Goal: Transaction & Acquisition: Purchase product/service

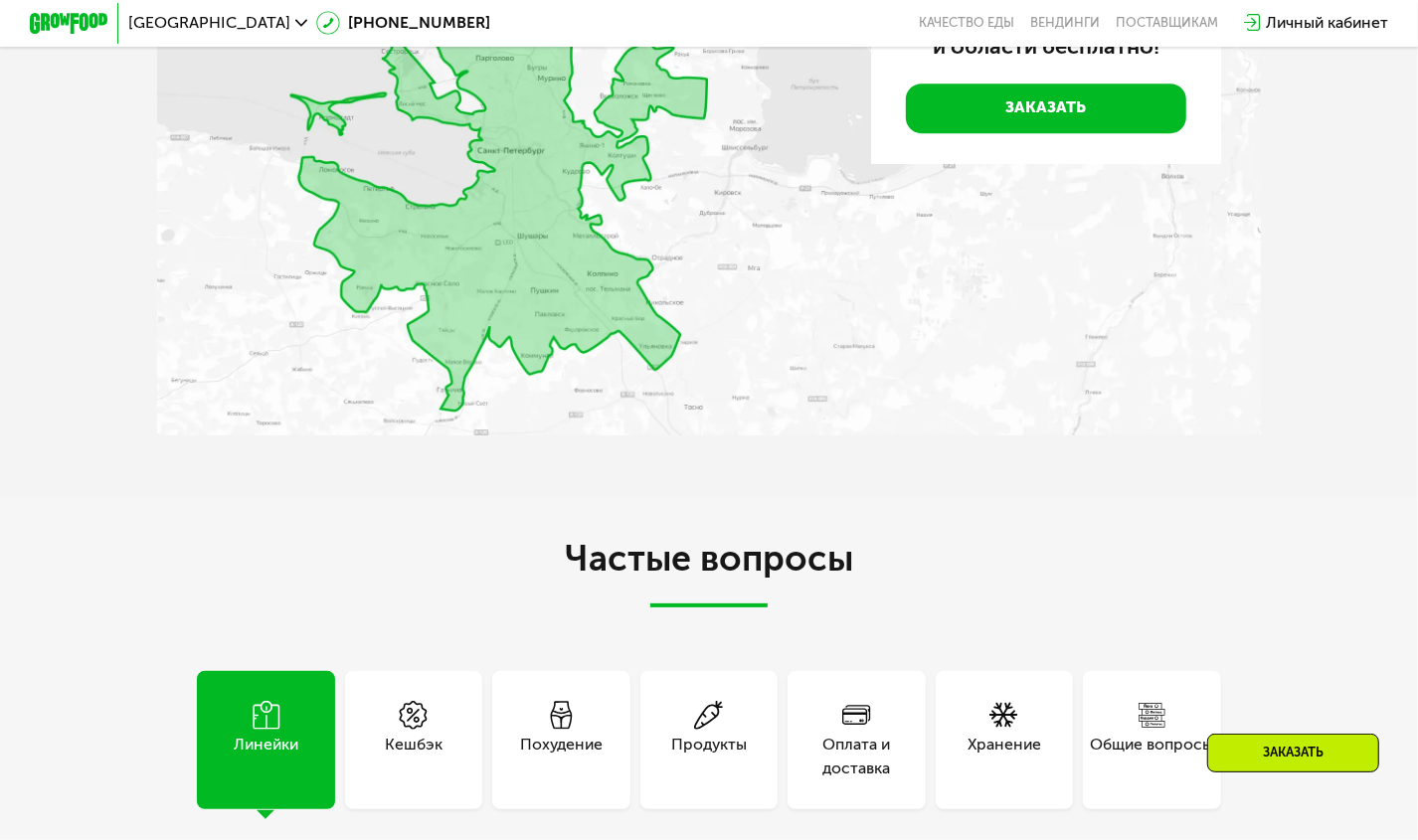
scroll to position [4021, 0]
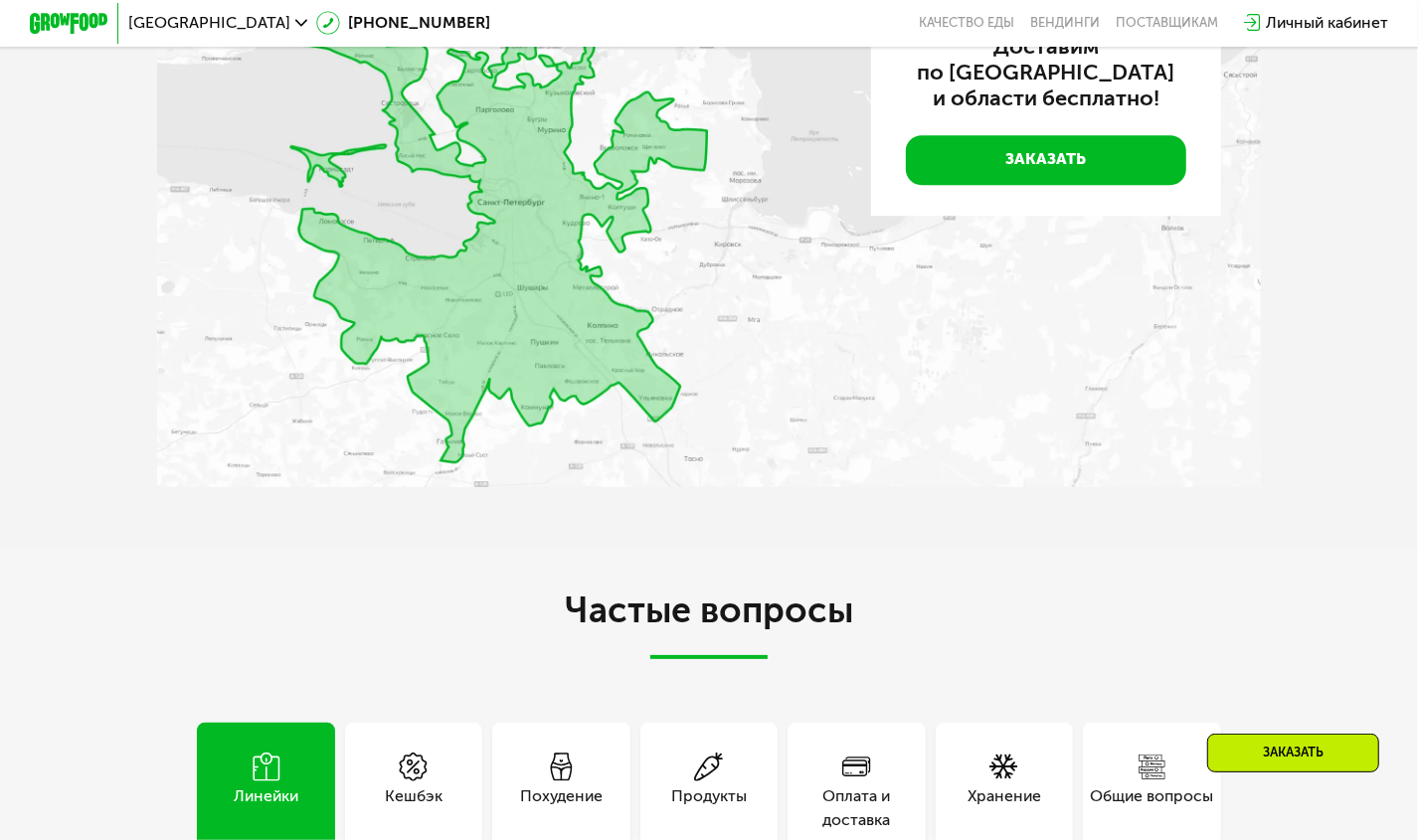
click at [524, 403] on img at bounding box center [709, 228] width 1103 height 518
click at [526, 403] on img at bounding box center [709, 228] width 1103 height 518
click at [539, 403] on img at bounding box center [709, 228] width 1103 height 518
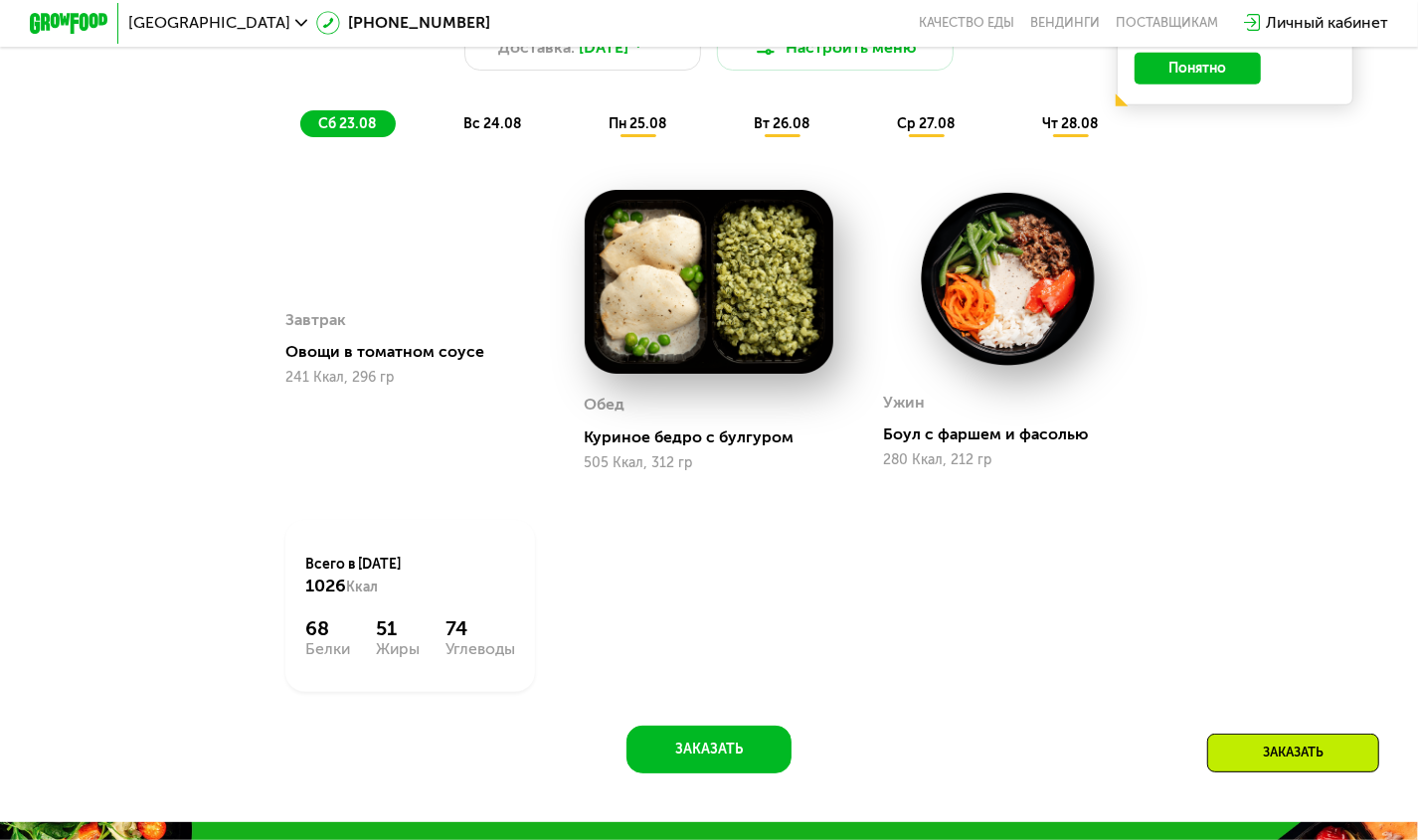
scroll to position [1081, 0]
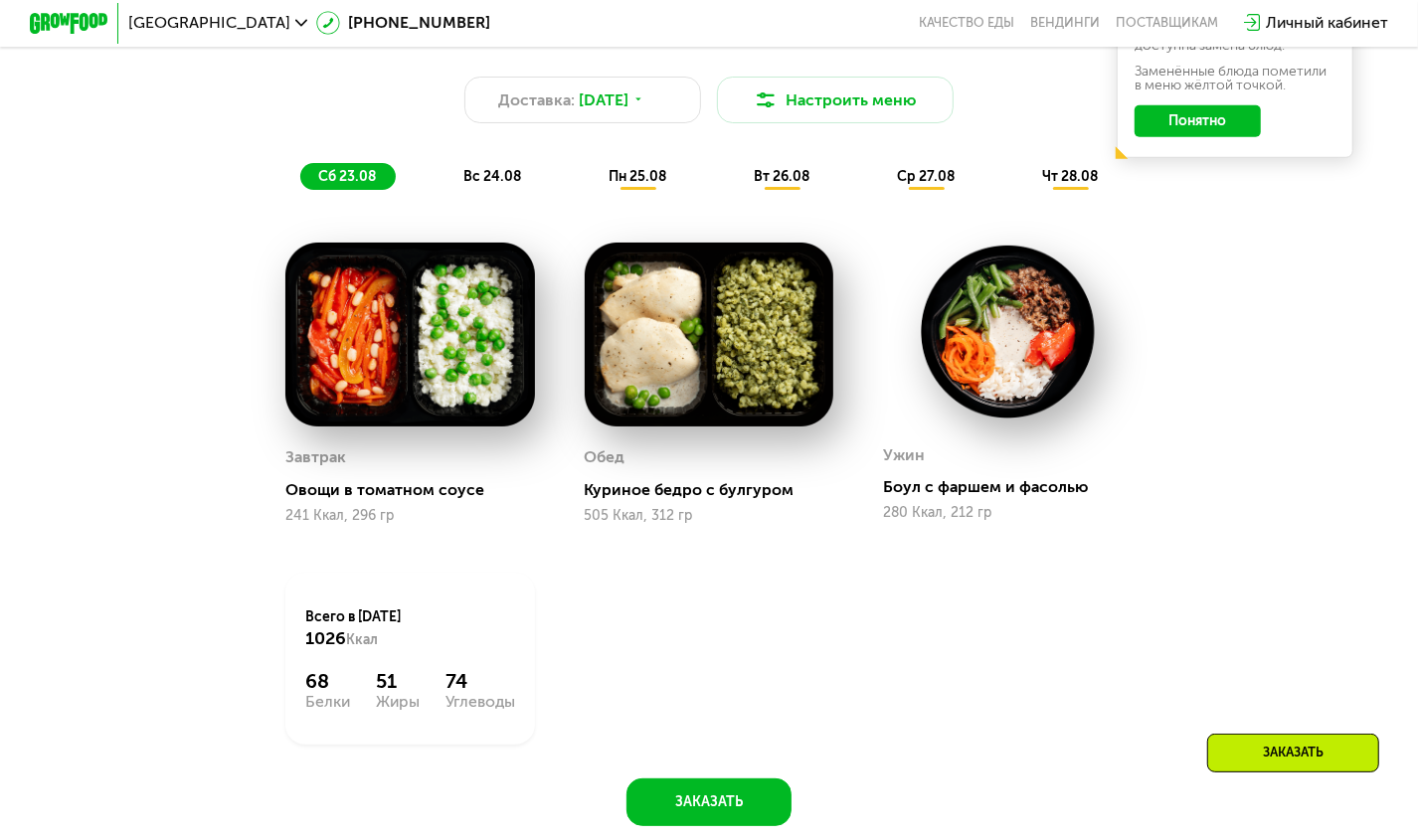
click at [650, 363] on img at bounding box center [709, 335] width 249 height 184
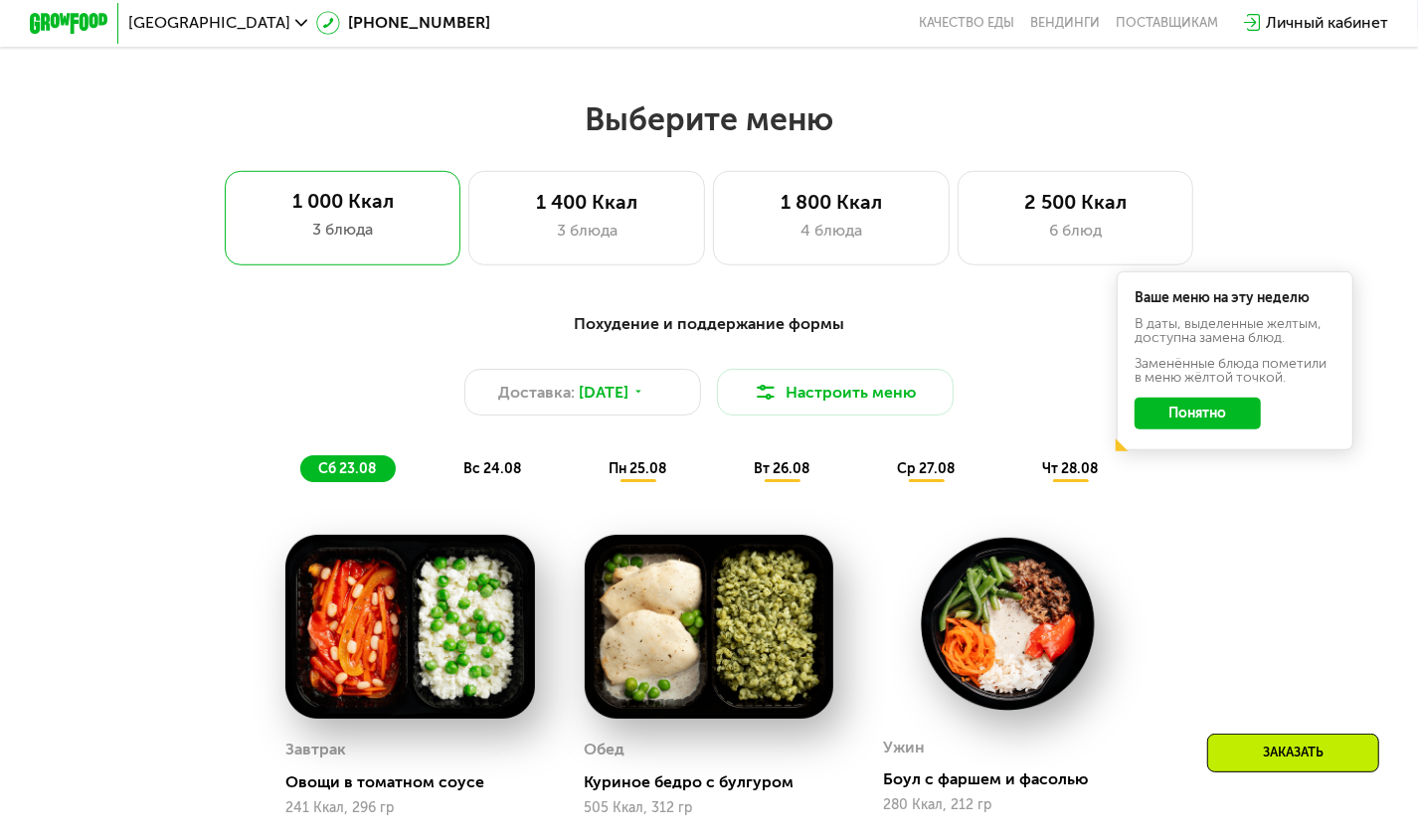
scroll to position [782, 0]
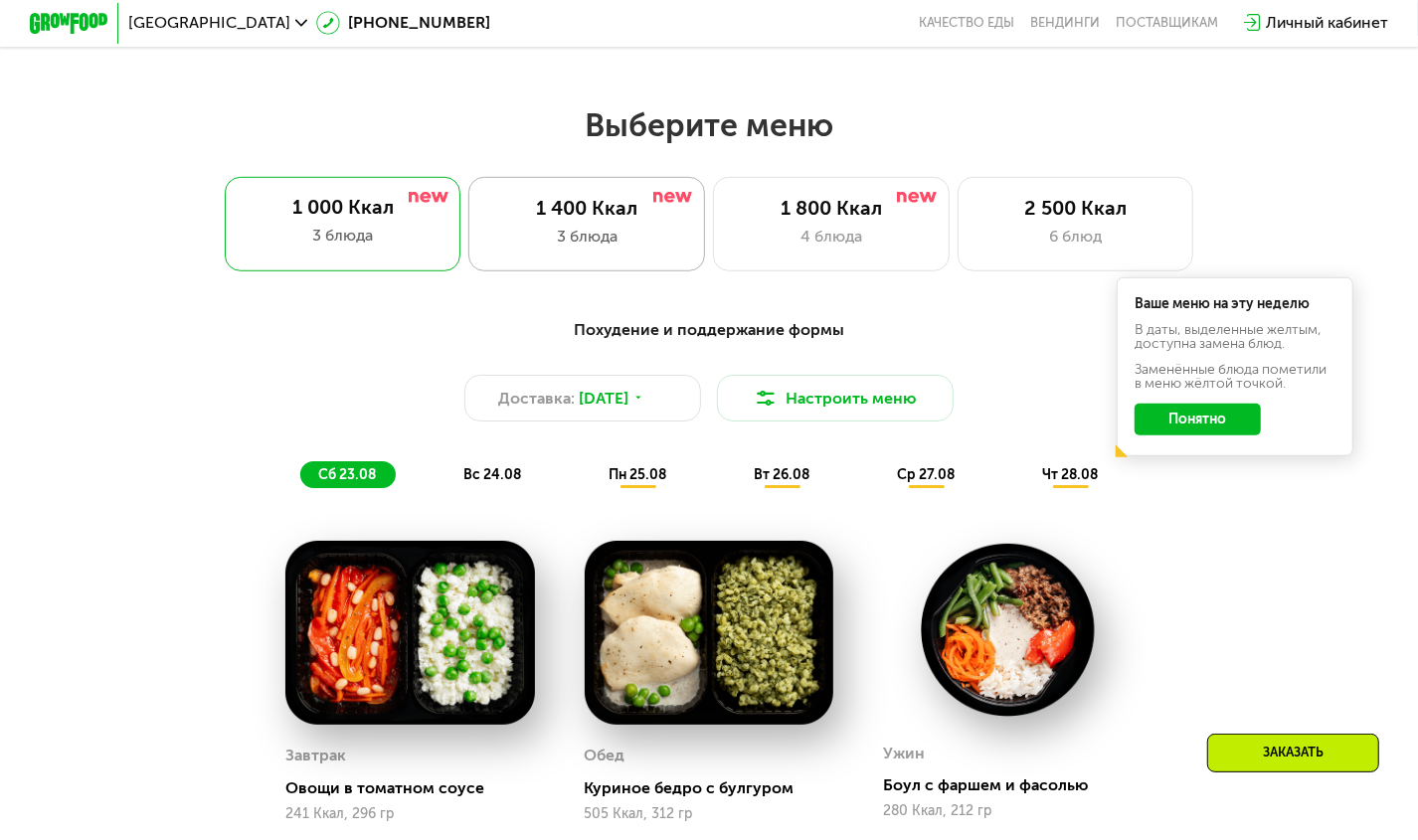
click at [551, 215] on div "1 400 Ккал" at bounding box center [587, 209] width 195 height 24
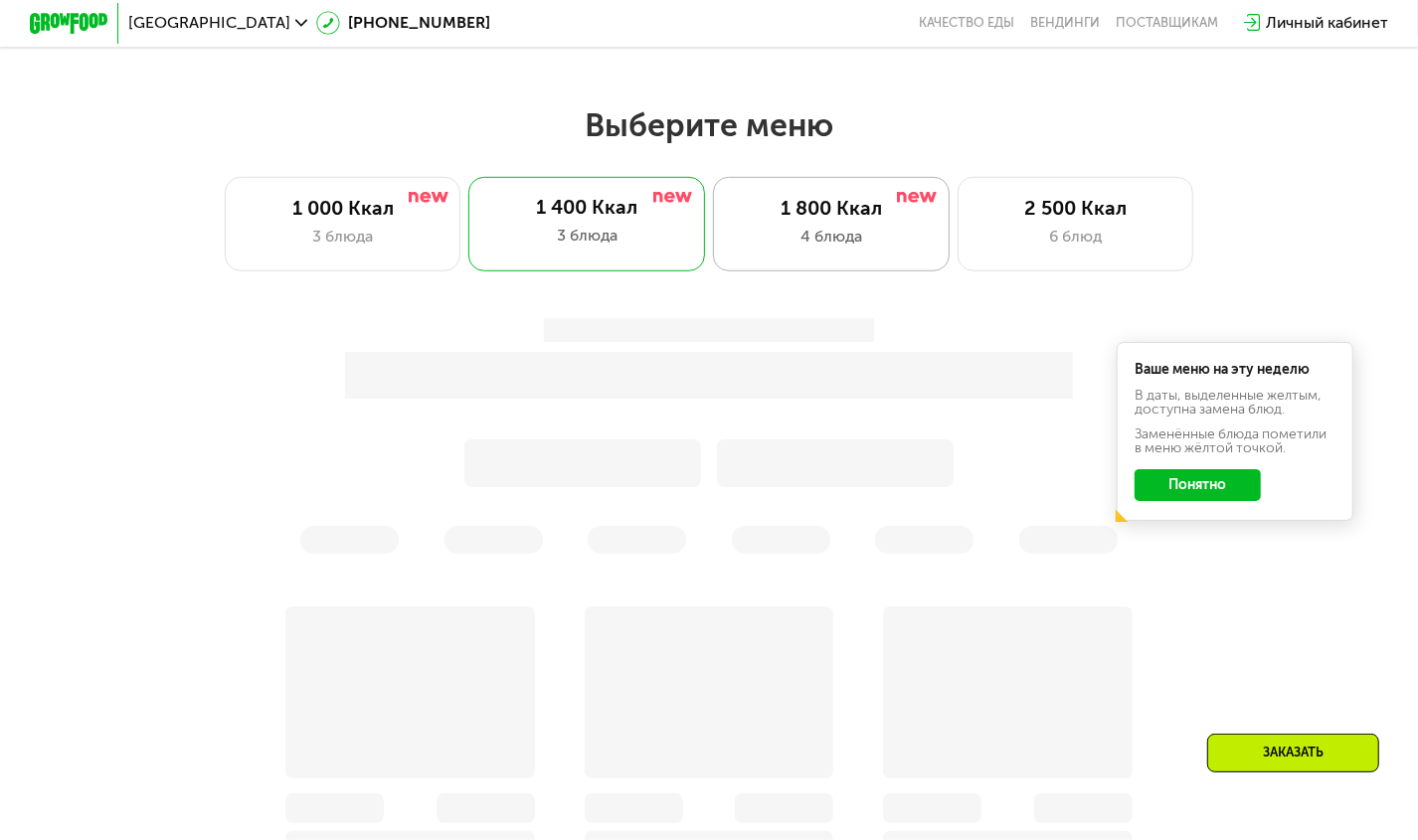
click at [958, 260] on div "1 800 Ккал 4 блюда" at bounding box center [1076, 224] width 237 height 95
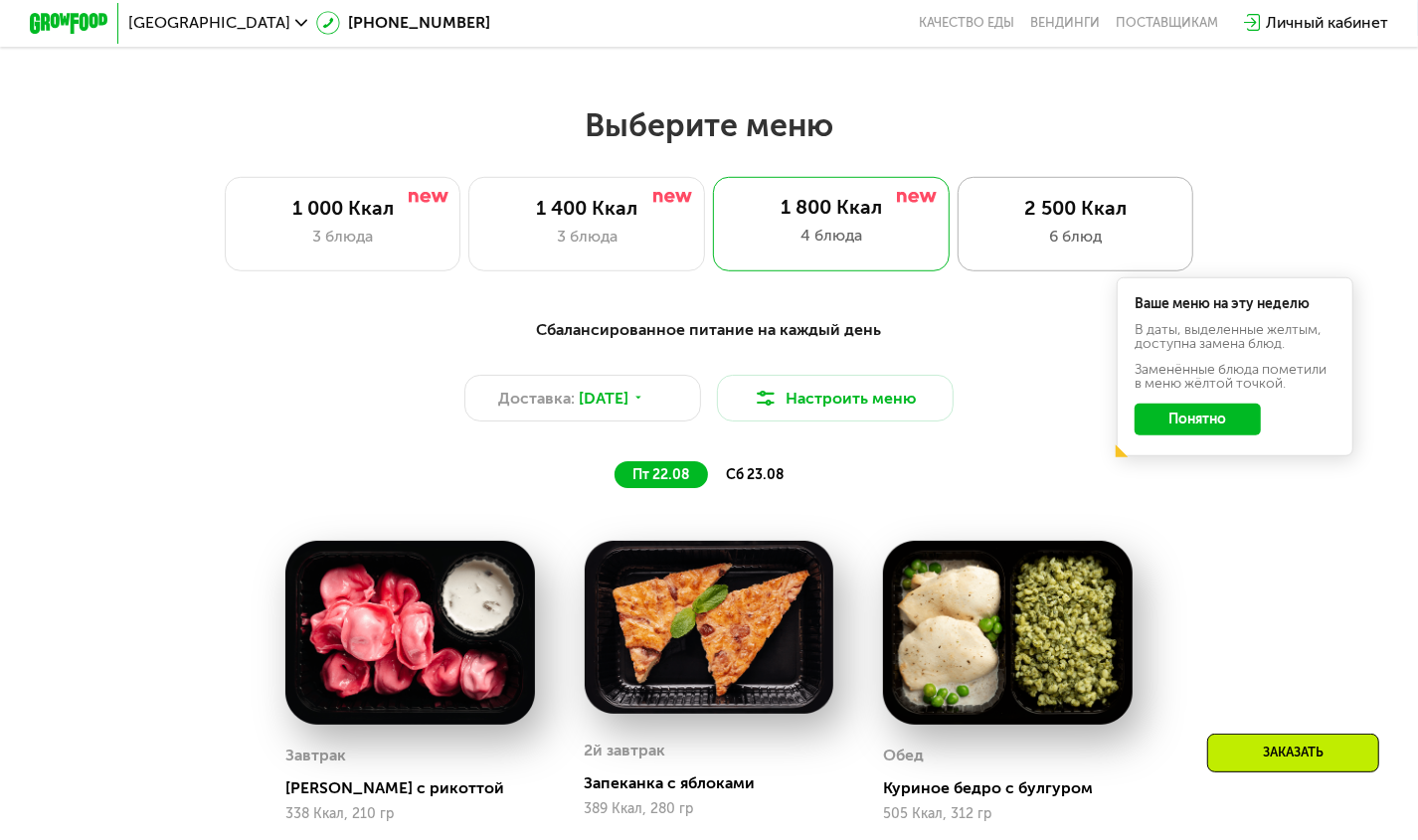
click at [1066, 248] on div "6 блюд" at bounding box center [1075, 237] width 195 height 24
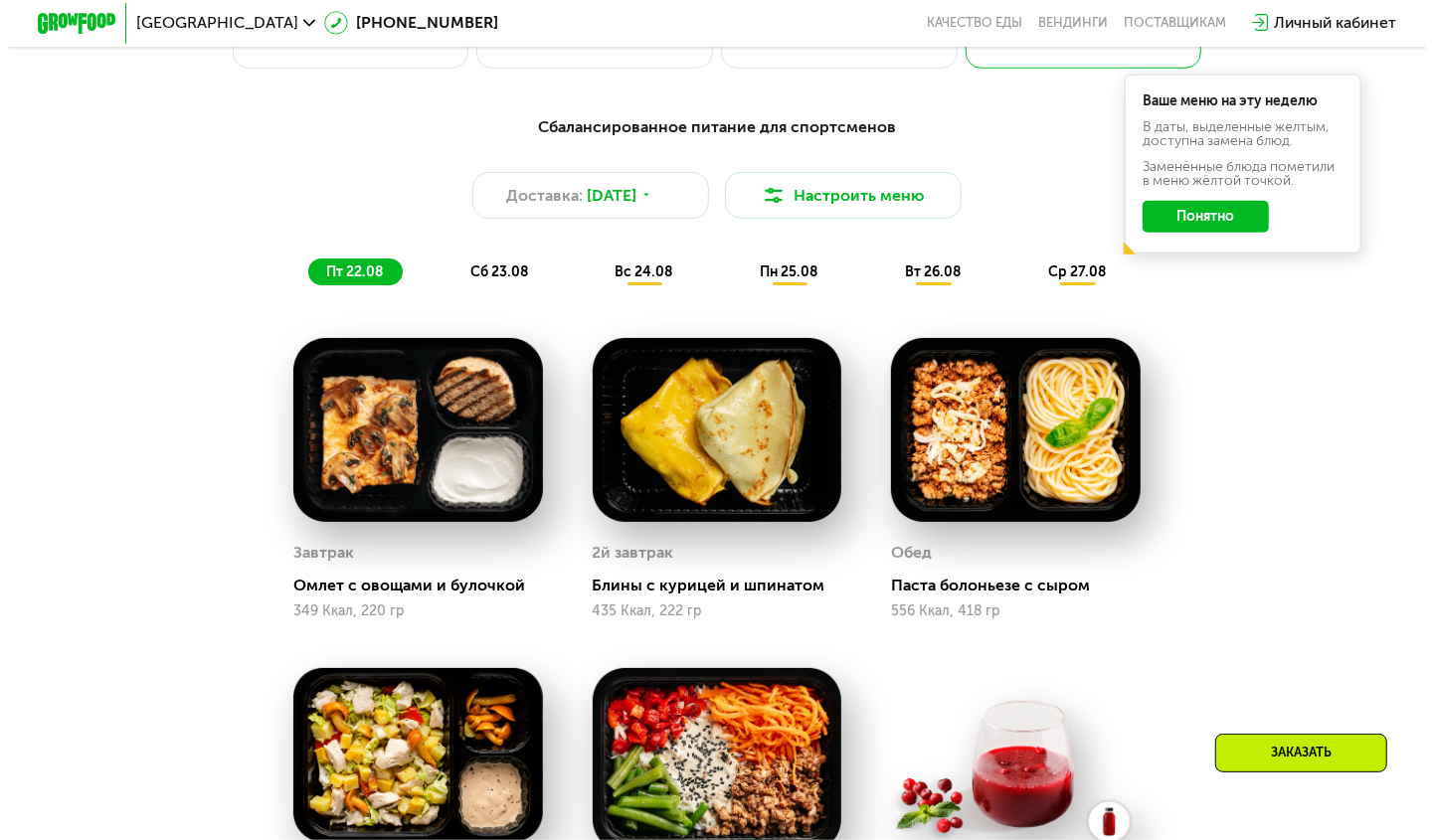
scroll to position [981, 0]
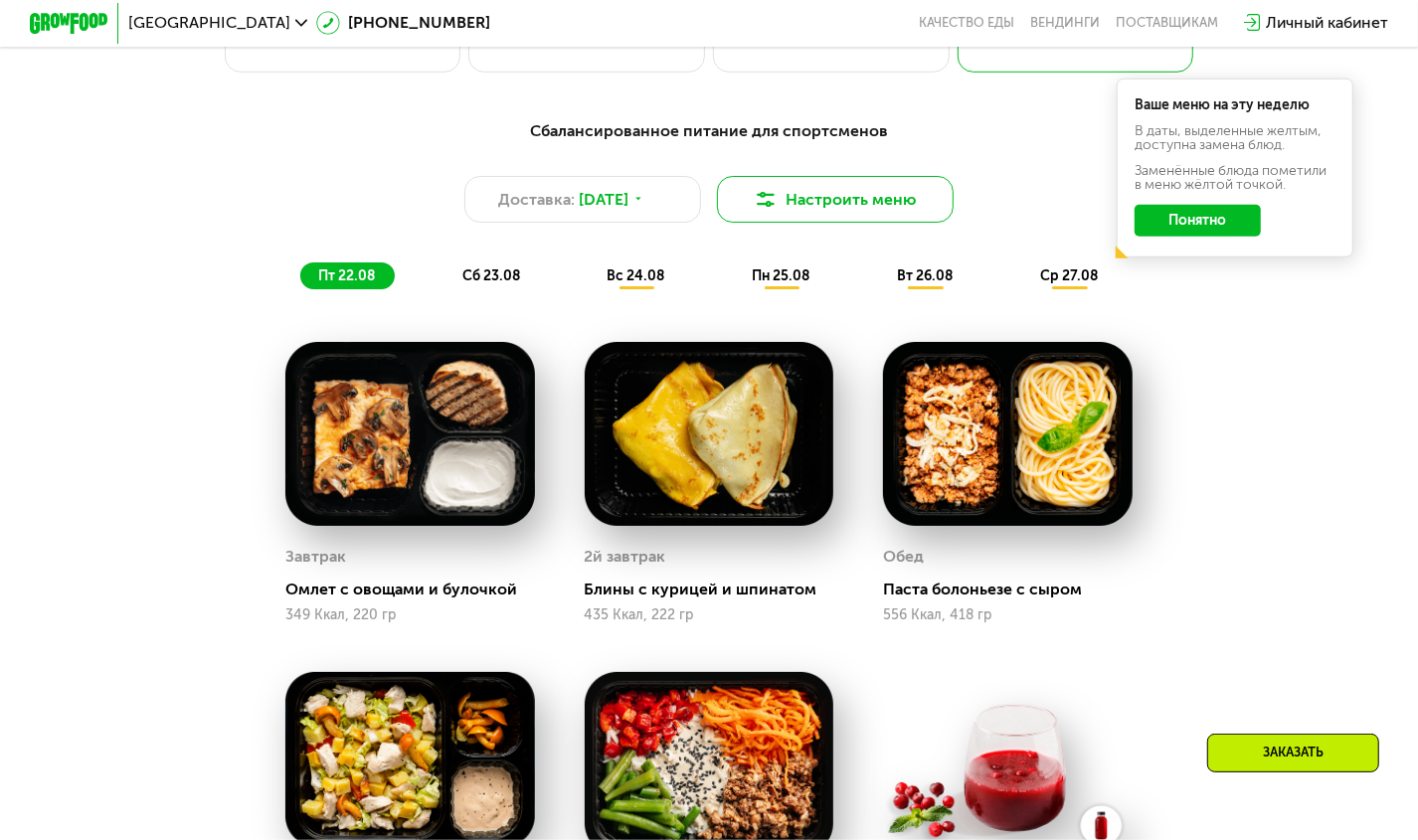
click at [811, 222] on button "Настроить меню" at bounding box center [836, 200] width 237 height 48
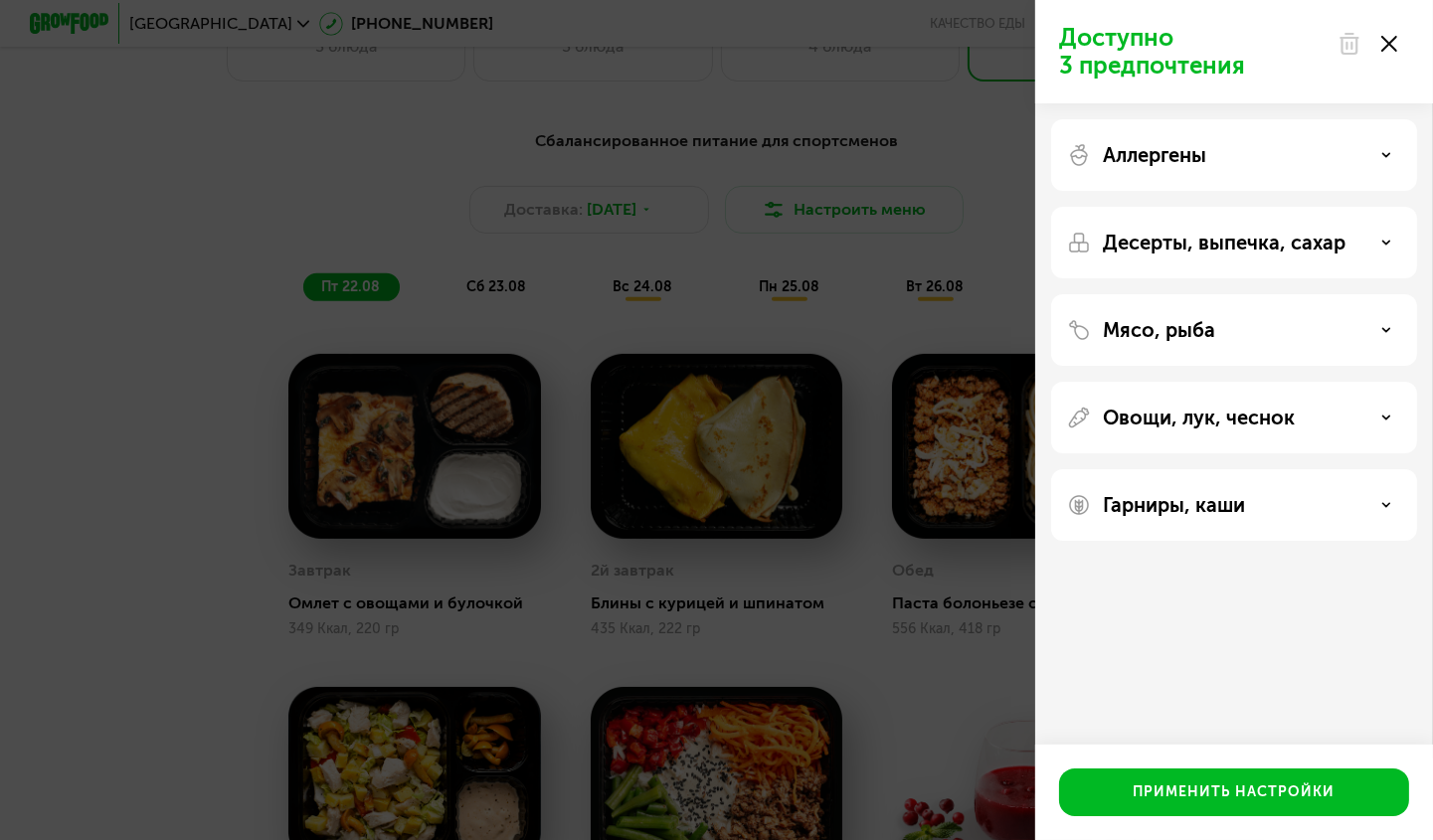
click at [1227, 207] on div "Аллергены" at bounding box center [1234, 243] width 366 height 72
click at [1228, 161] on div "Аллергены" at bounding box center [1234, 155] width 334 height 24
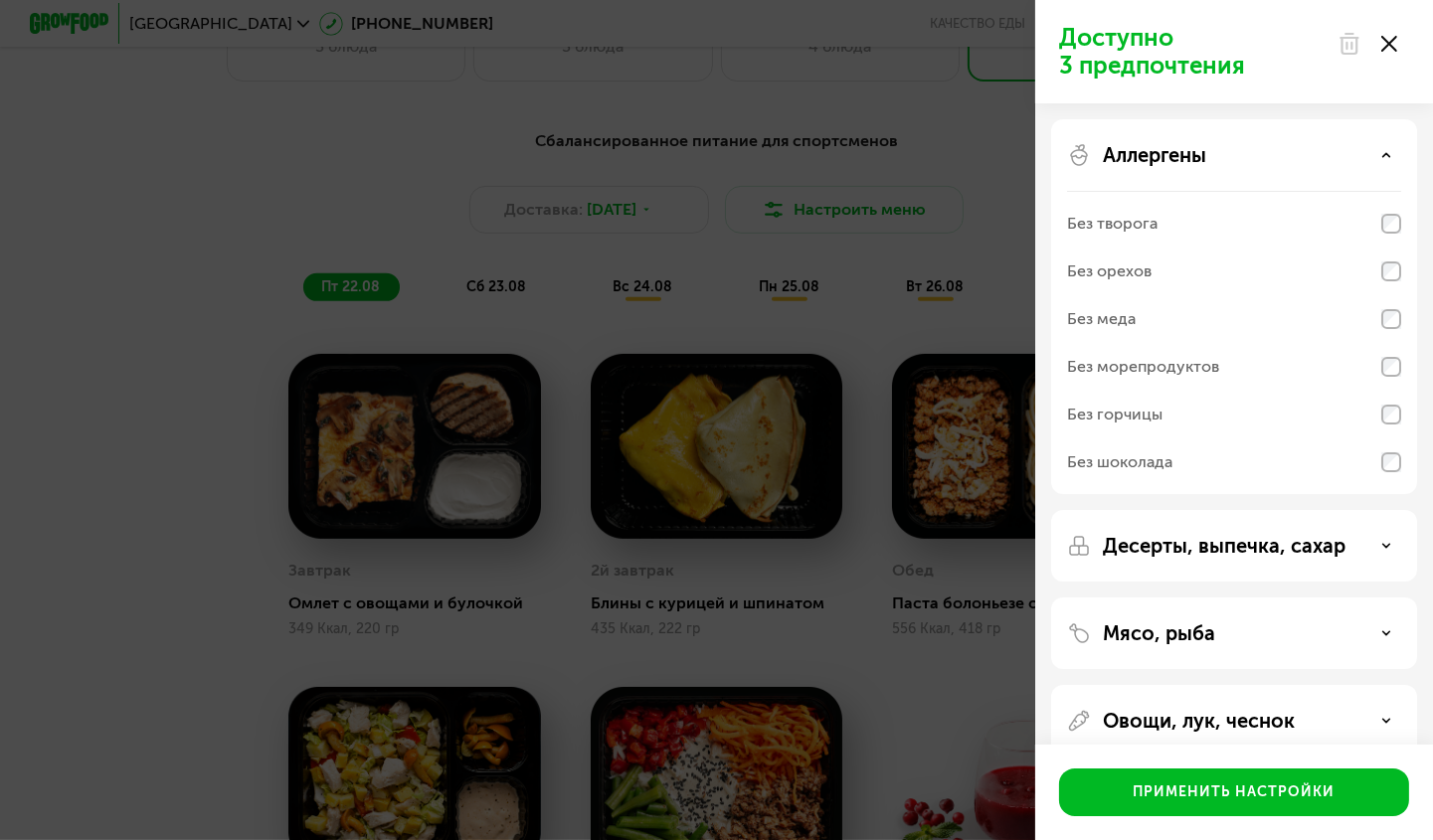
click at [1228, 161] on div "Аллергены" at bounding box center [1234, 155] width 334 height 24
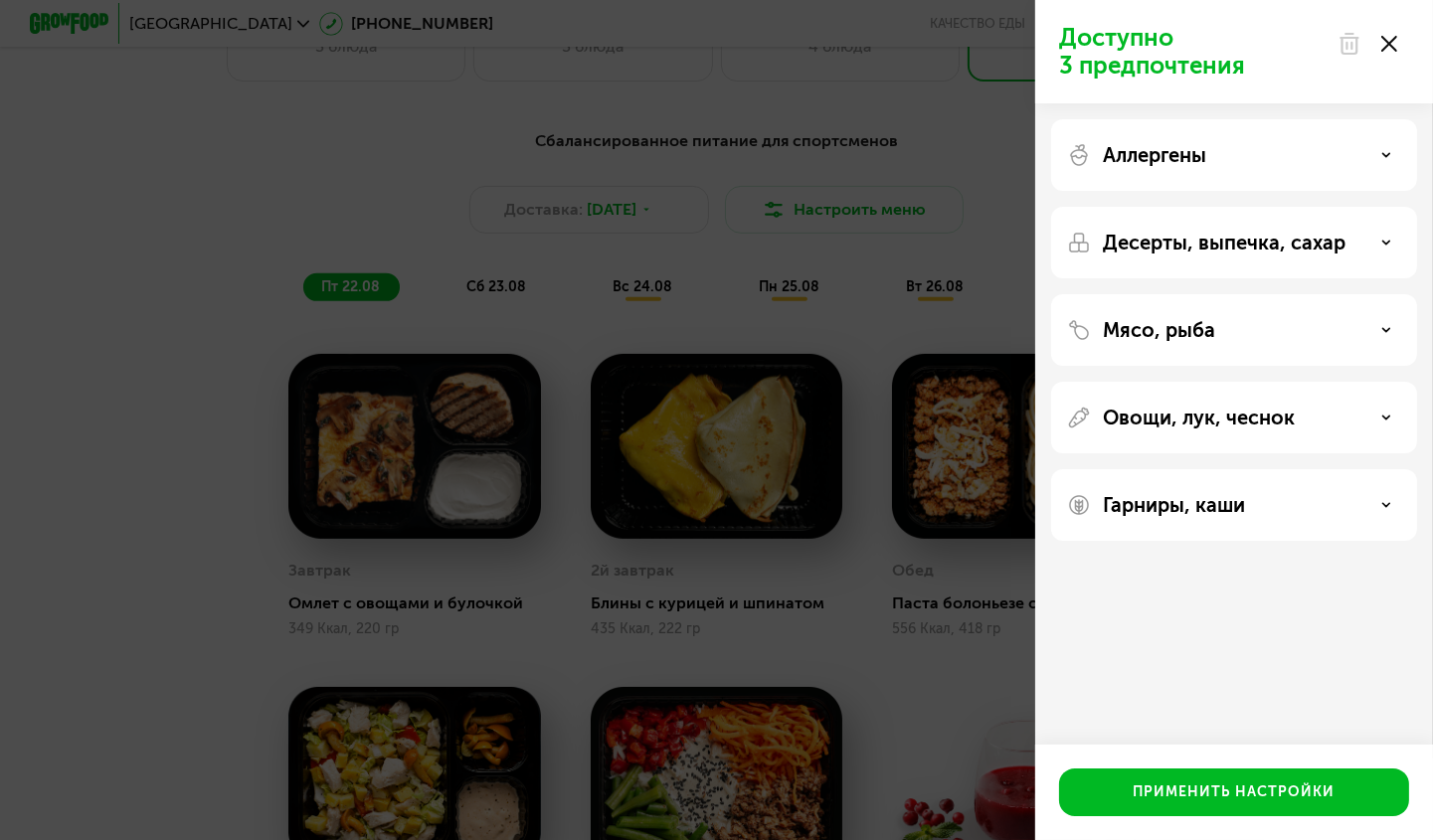
click at [1159, 67] on p "Доступно 3 предпочтения" at bounding box center [1192, 52] width 266 height 56
click at [1204, 706] on div "Доступно 3 предпочтения Аллергены Десерты, выпечка, сахар Мясо, рыба Овощи, лук…" at bounding box center [1234, 420] width 398 height 840
click at [1179, 157] on p "Аллергены" at bounding box center [1155, 155] width 104 height 24
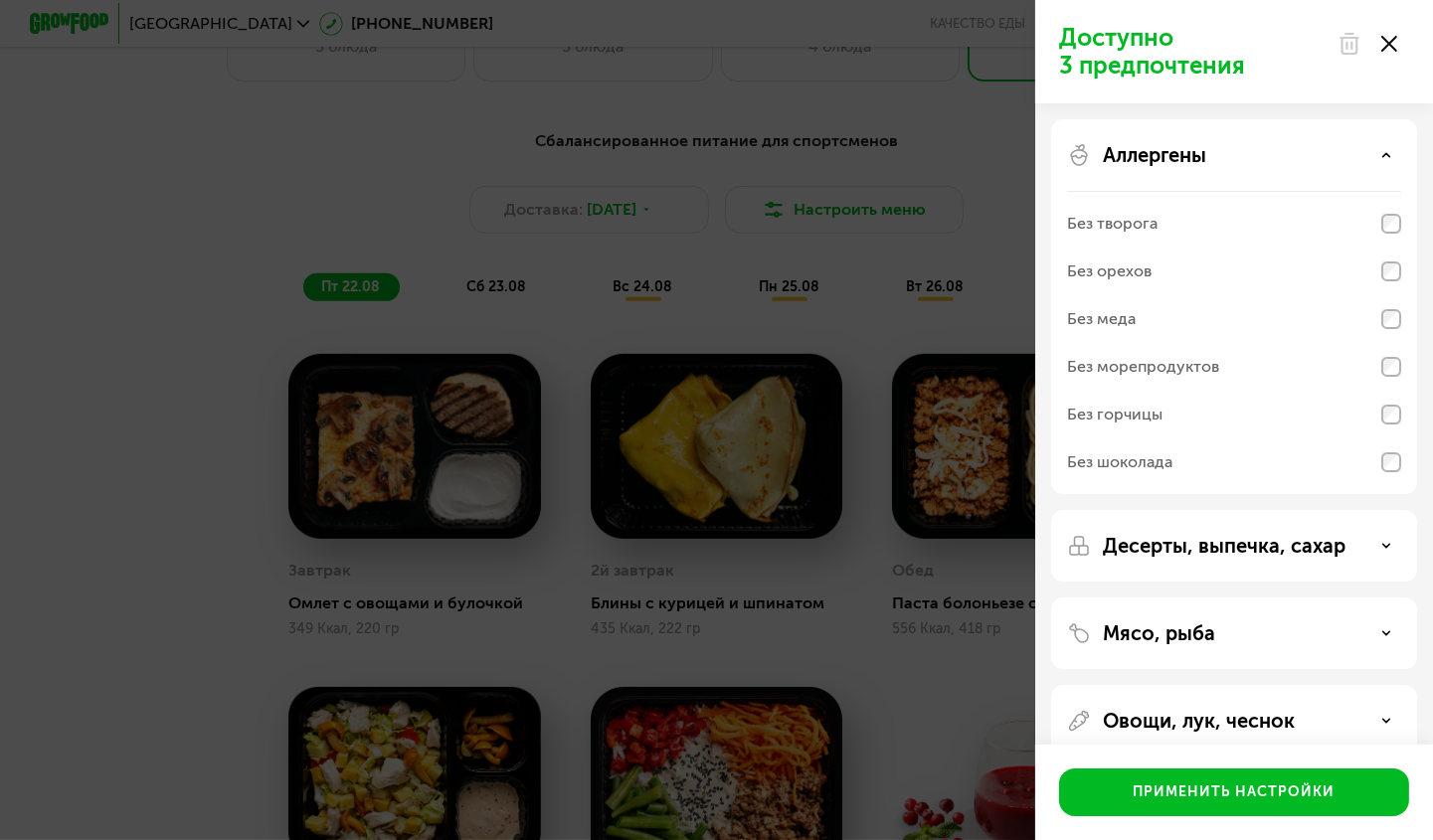
click at [1231, 510] on div "Аллергены Без творога Без орехов Без меда Без морепродуктов Без горчицы Без шок…" at bounding box center [1234, 546] width 366 height 72
click at [1230, 151] on div "Аллергены" at bounding box center [1234, 155] width 334 height 24
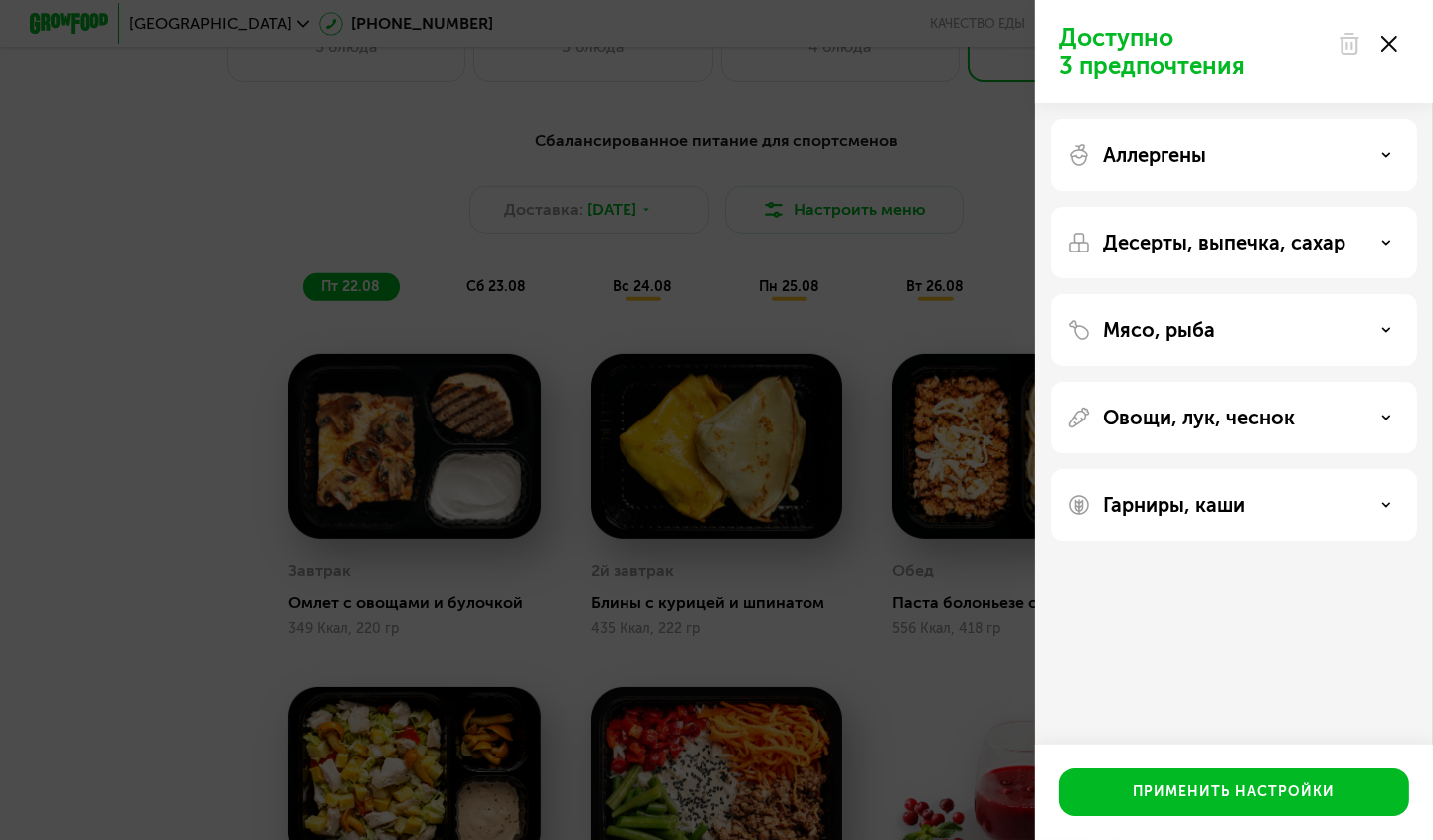
click at [1159, 328] on p "Мясо, рыба" at bounding box center [1159, 330] width 113 height 24
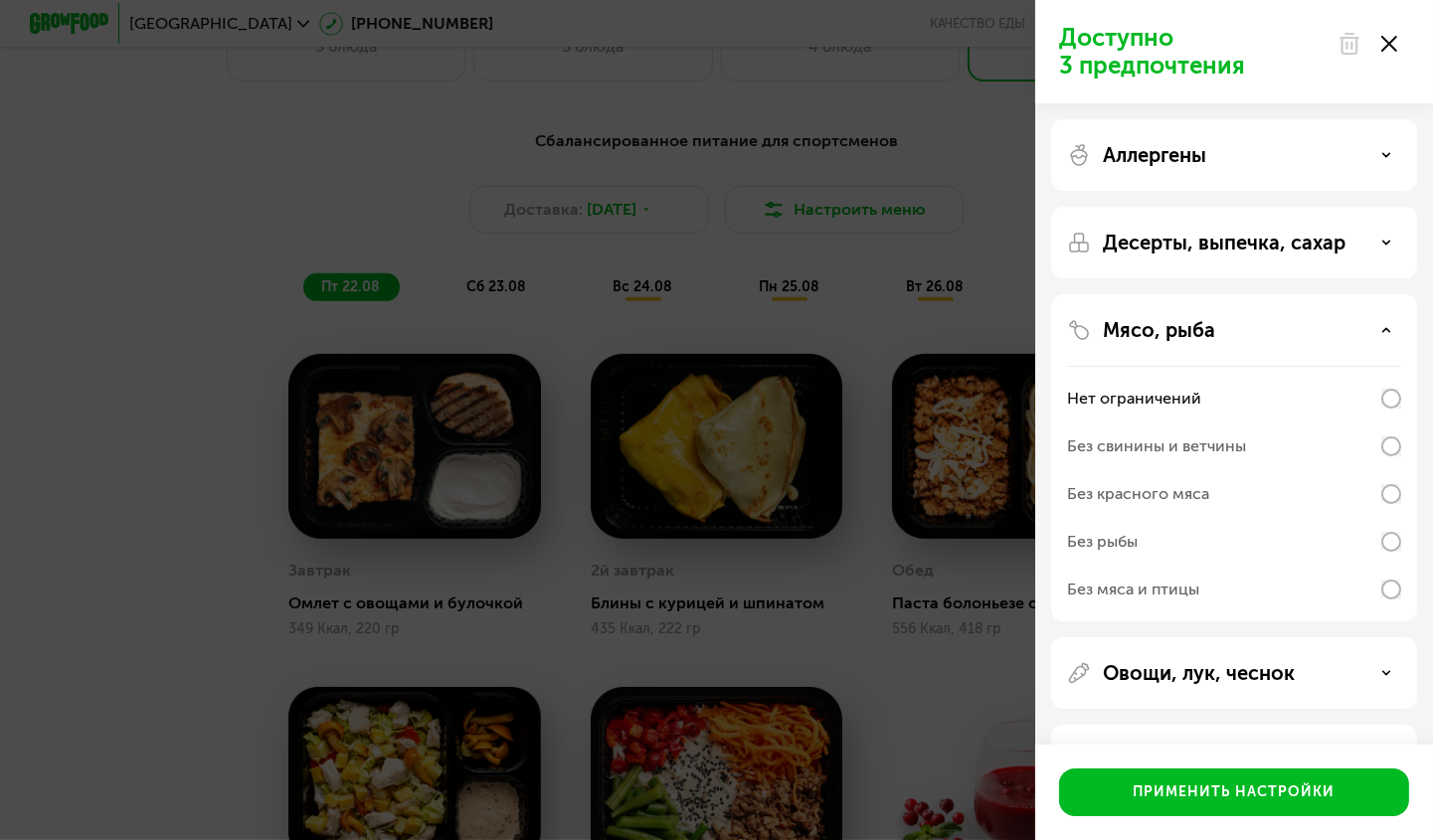
click at [1212, 326] on p "Мясо, рыба" at bounding box center [1159, 330] width 113 height 24
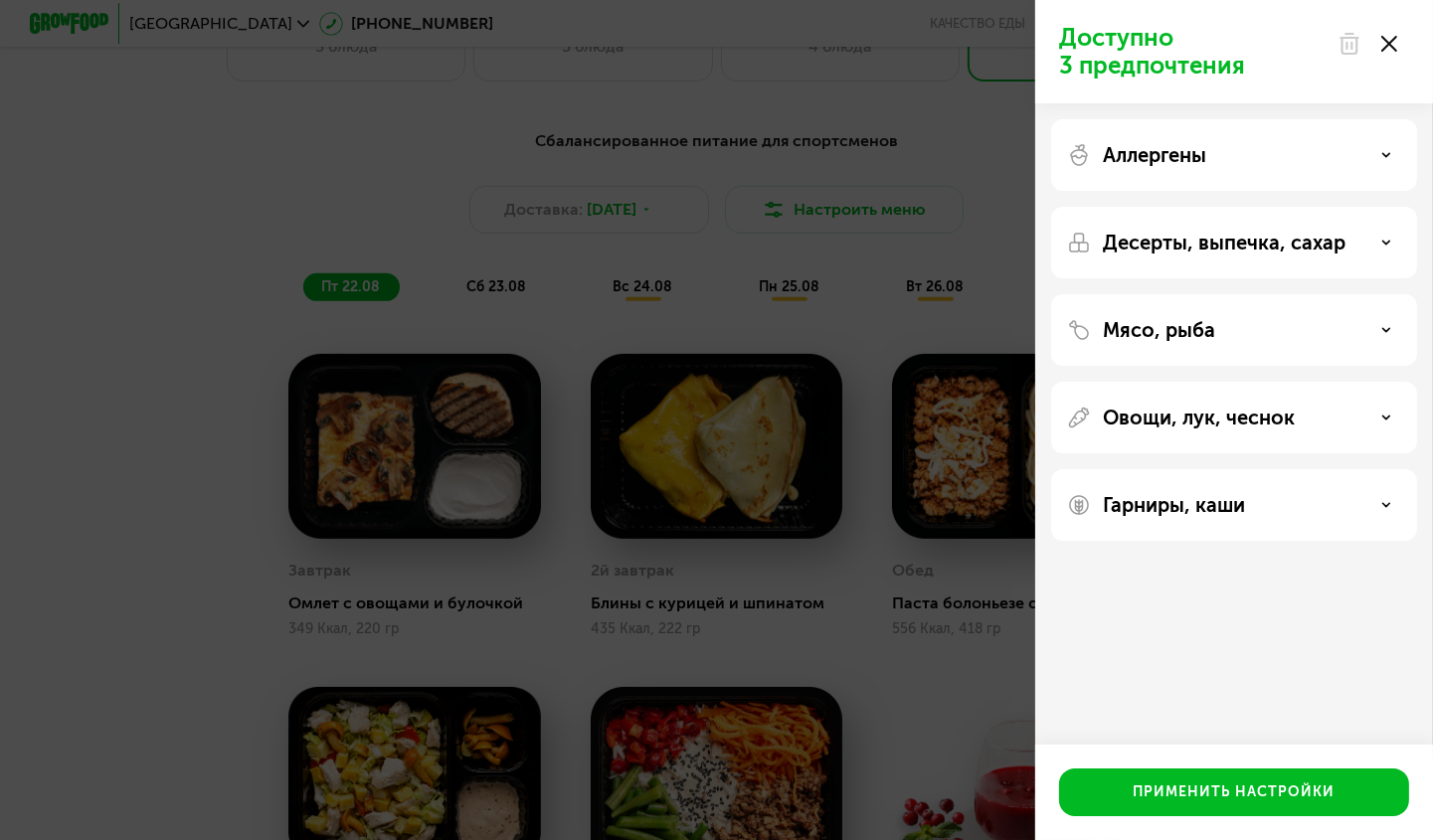
click at [1229, 250] on p "Десерты, выпечка, сахар" at bounding box center [1225, 243] width 243 height 24
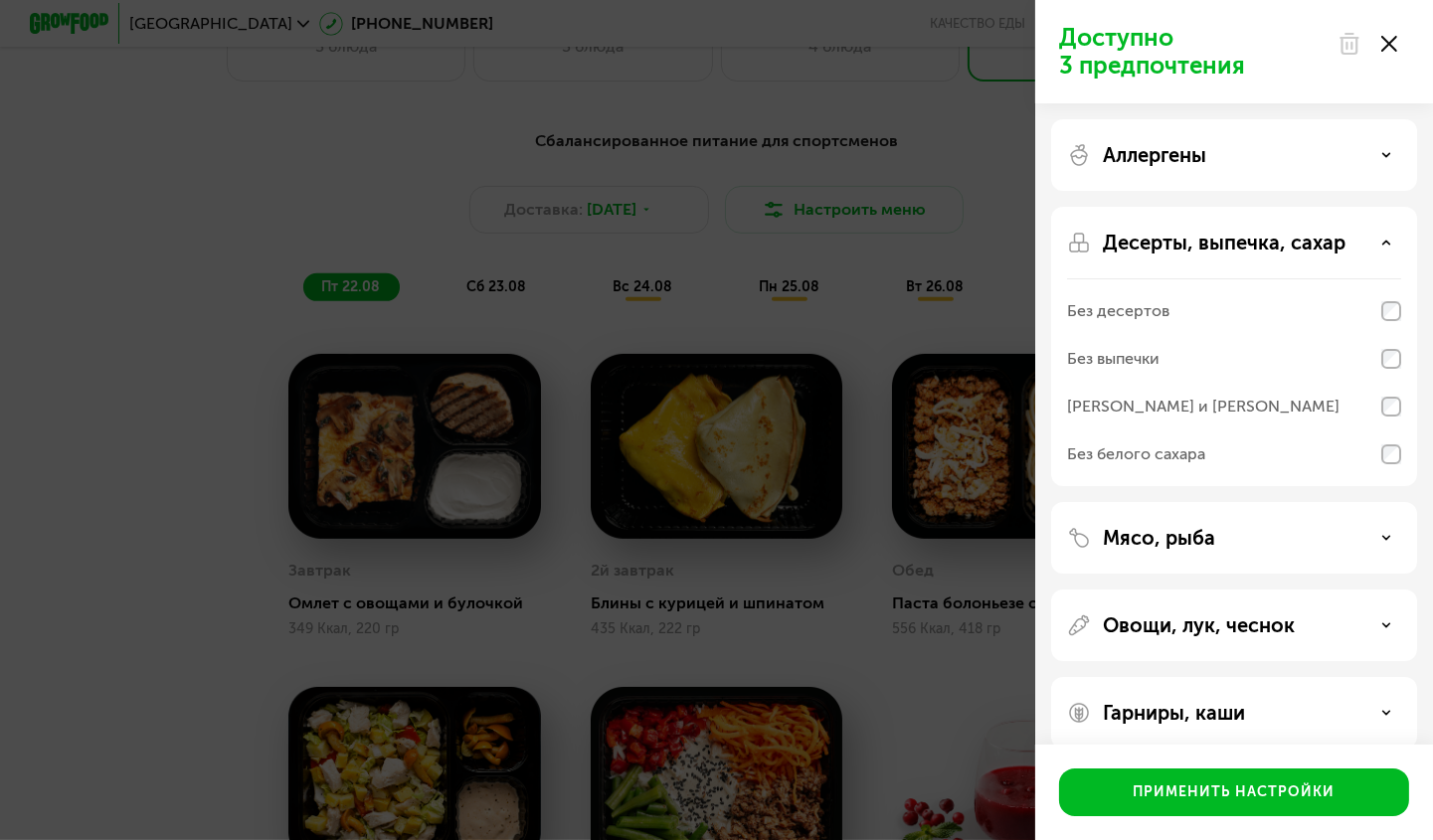
click at [1211, 383] on div "Без выпечки" at bounding box center [1234, 407] width 334 height 48
click at [1182, 531] on p "Мясо, рыба" at bounding box center [1159, 538] width 113 height 24
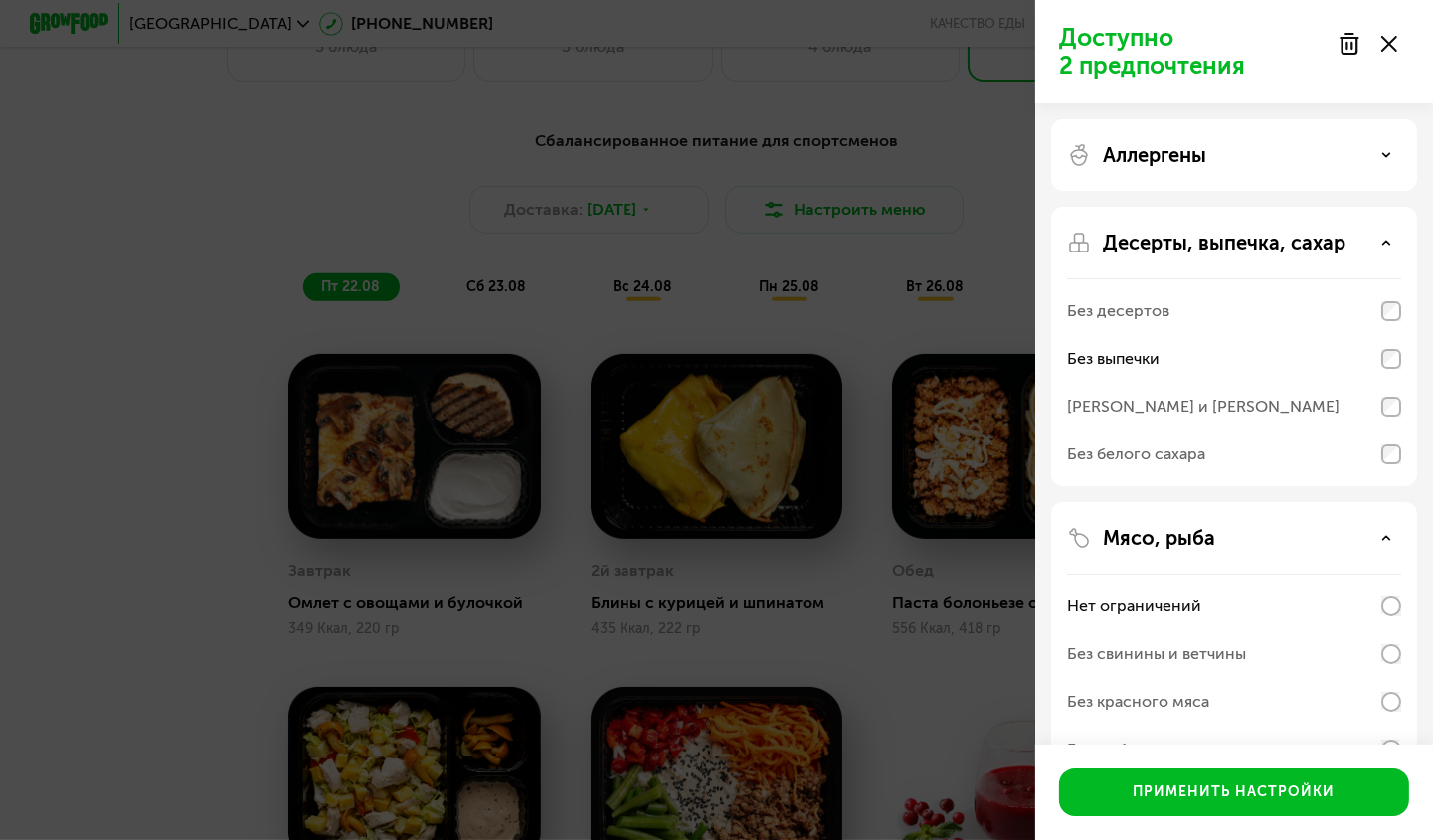
scroll to position [100, 0]
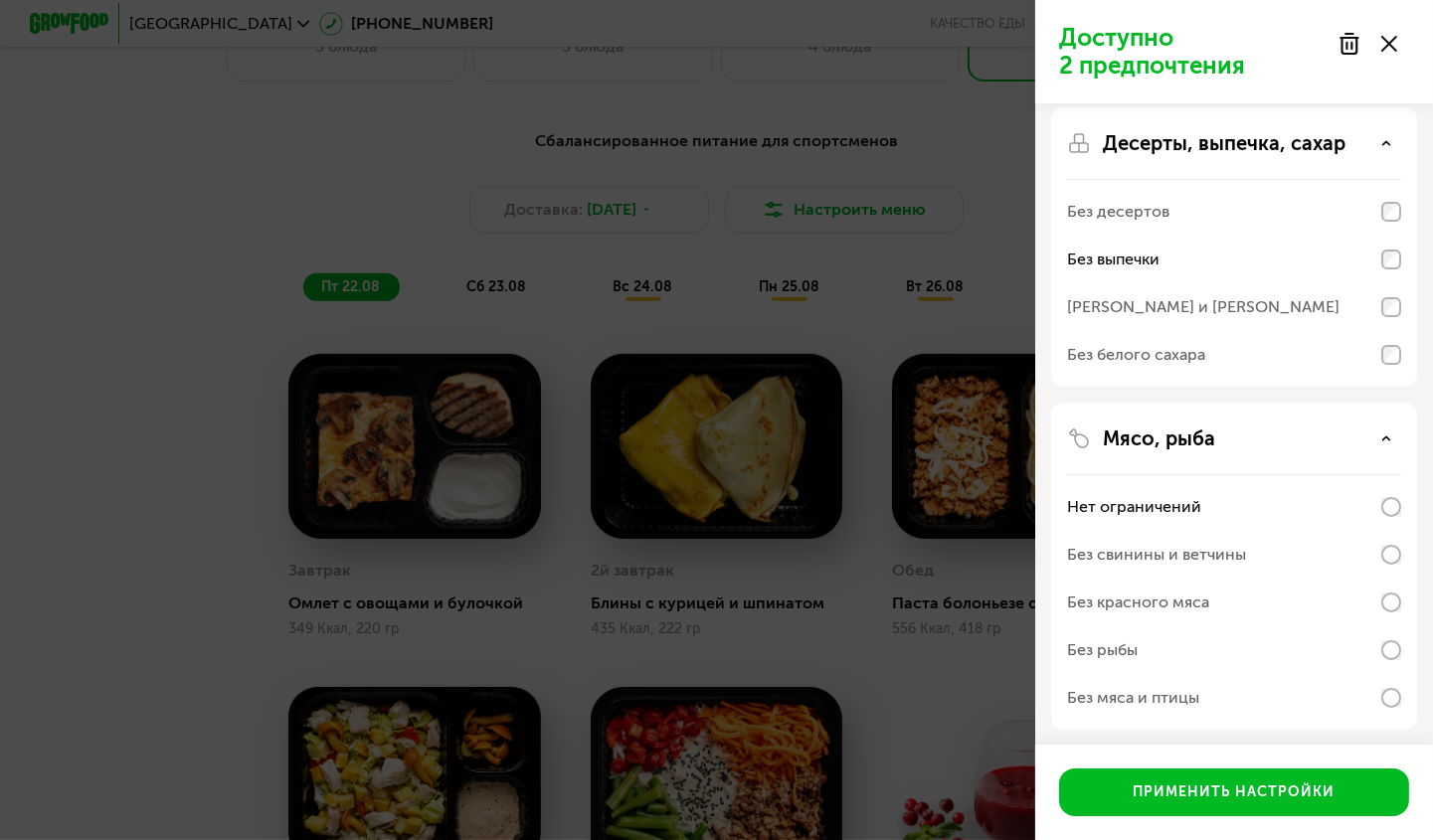
click at [1363, 549] on div "Без свинины и ветчины" at bounding box center [1234, 555] width 334 height 48
click at [1324, 507] on div "Нет ограничений" at bounding box center [1234, 507] width 334 height 48
click at [1150, 743] on div "Аллергены Десерты, выпечка, сахар Без десертов Без выпечки Без сэндвичей и круа…" at bounding box center [1234, 462] width 398 height 917
click at [1357, 559] on div "Без свинины и ветчины" at bounding box center [1234, 555] width 334 height 48
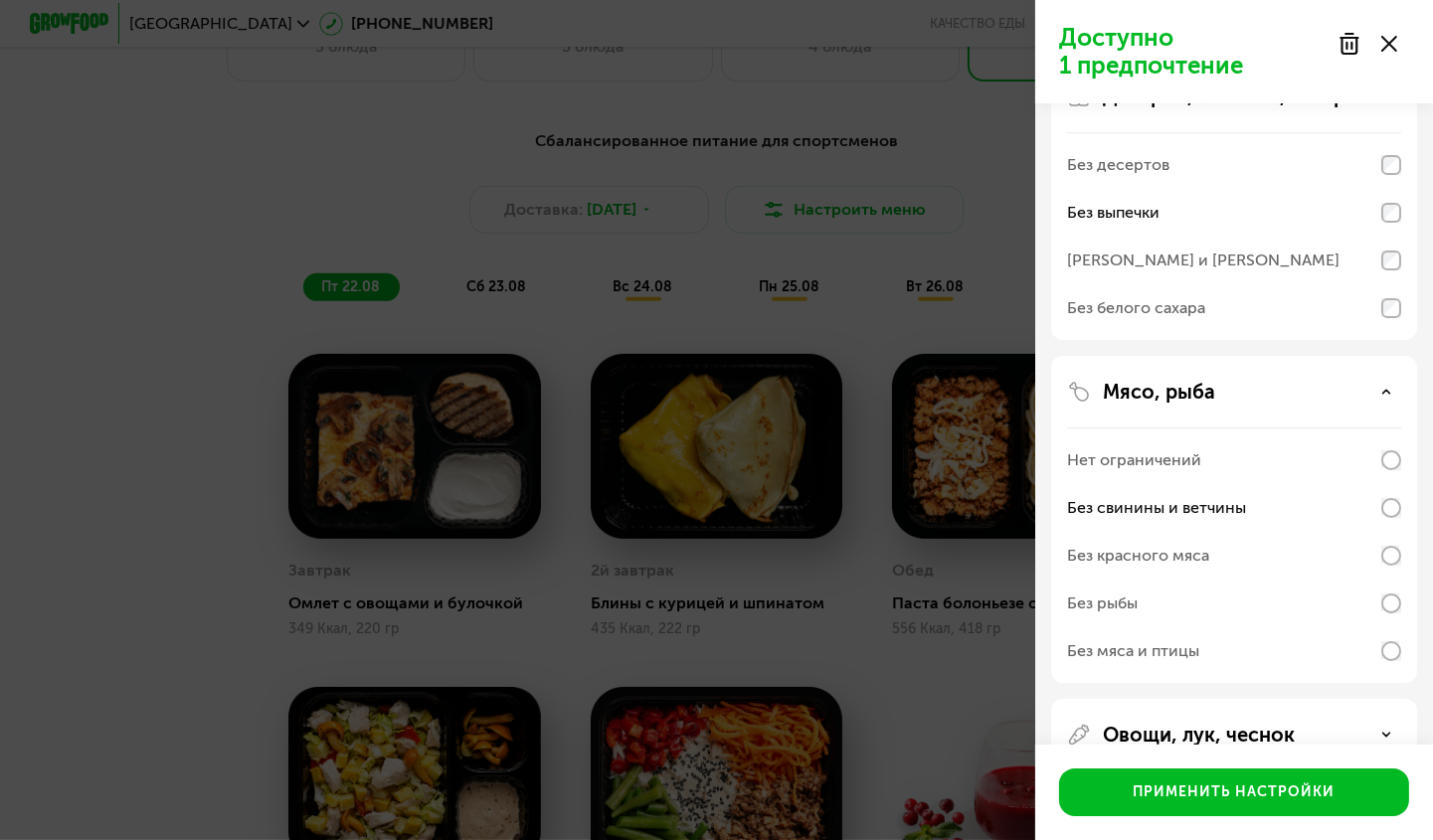
scroll to position [199, 0]
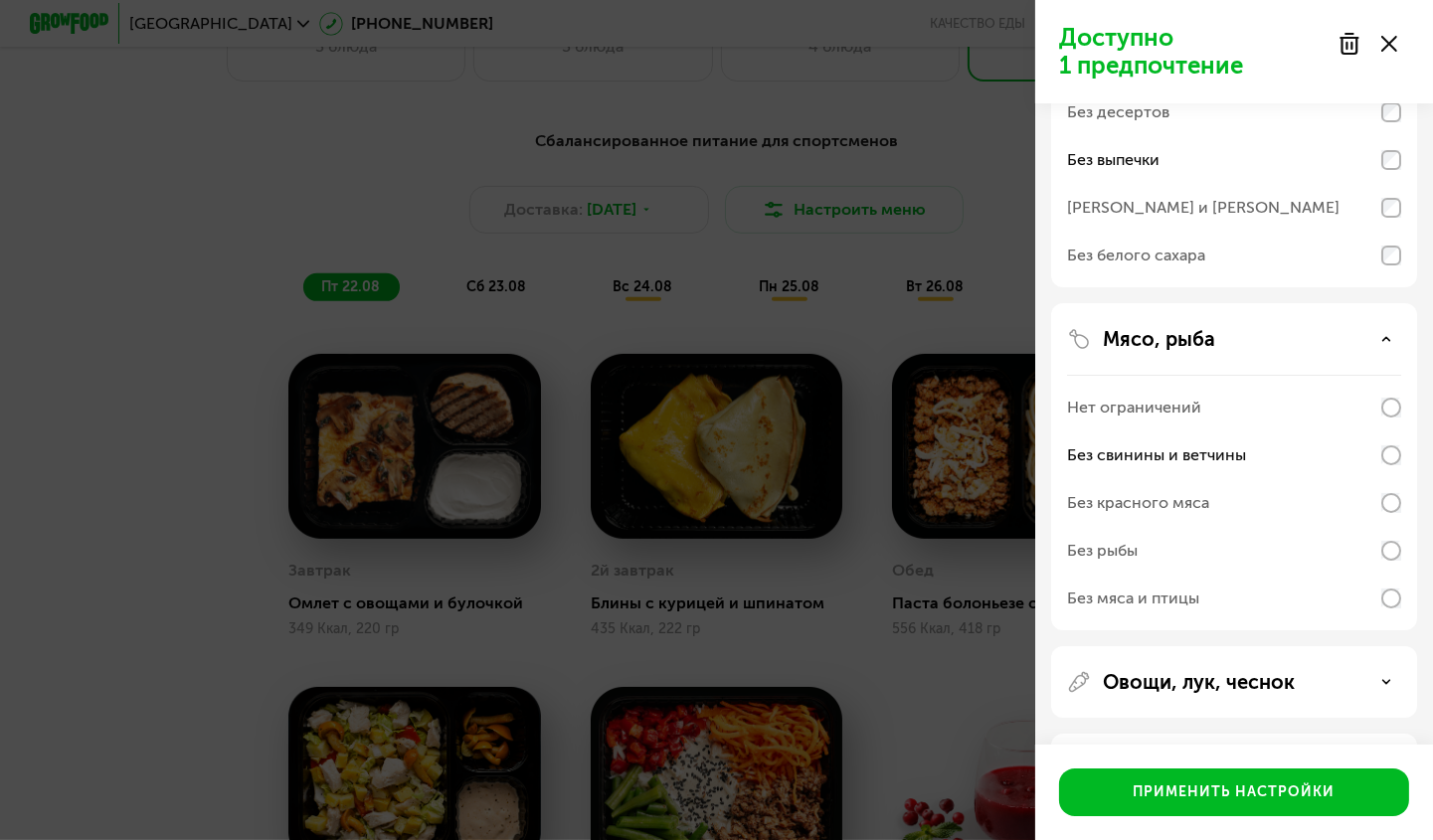
click at [1167, 497] on div "Без красного мяса" at bounding box center [1138, 503] width 143 height 24
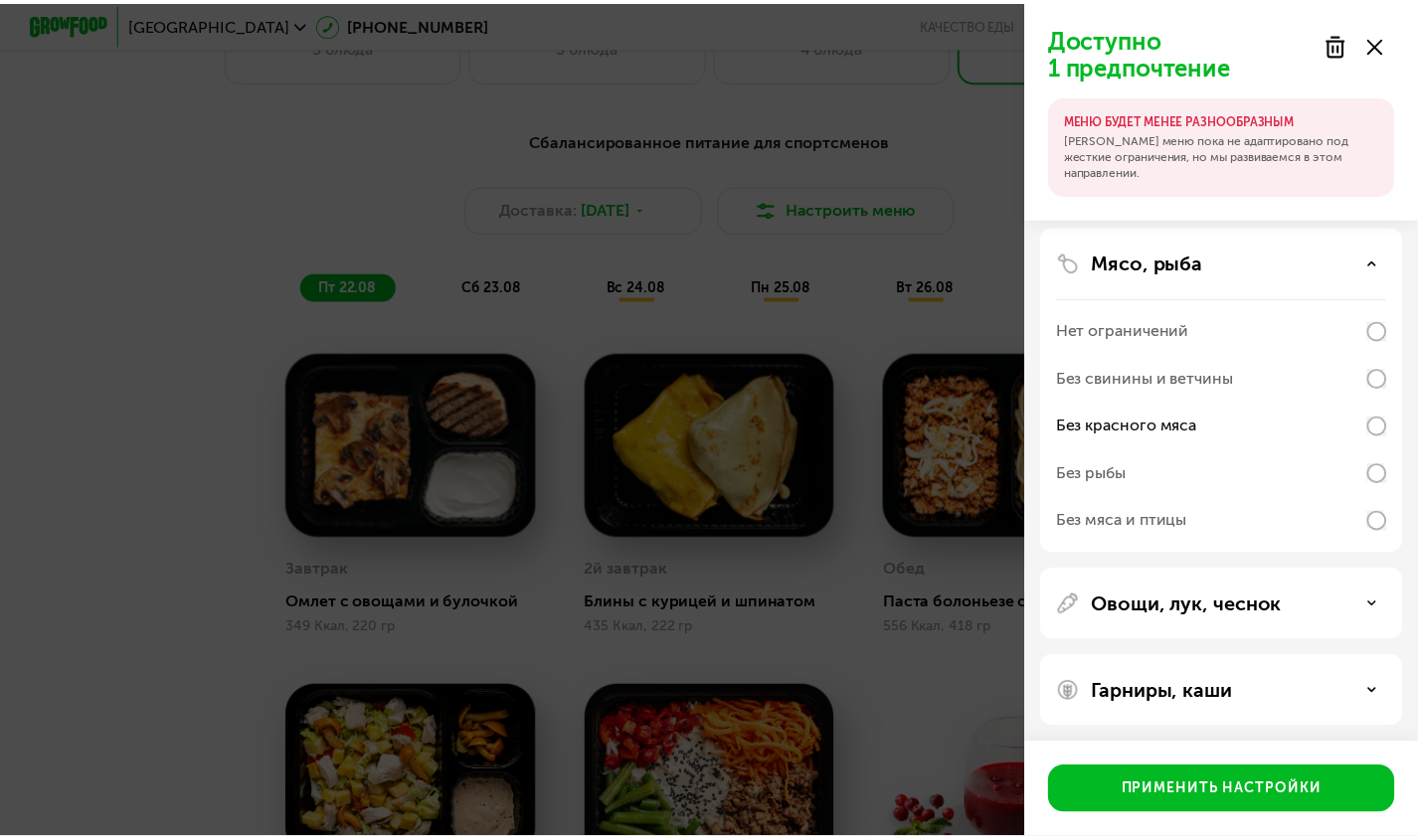
scroll to position [378, 0]
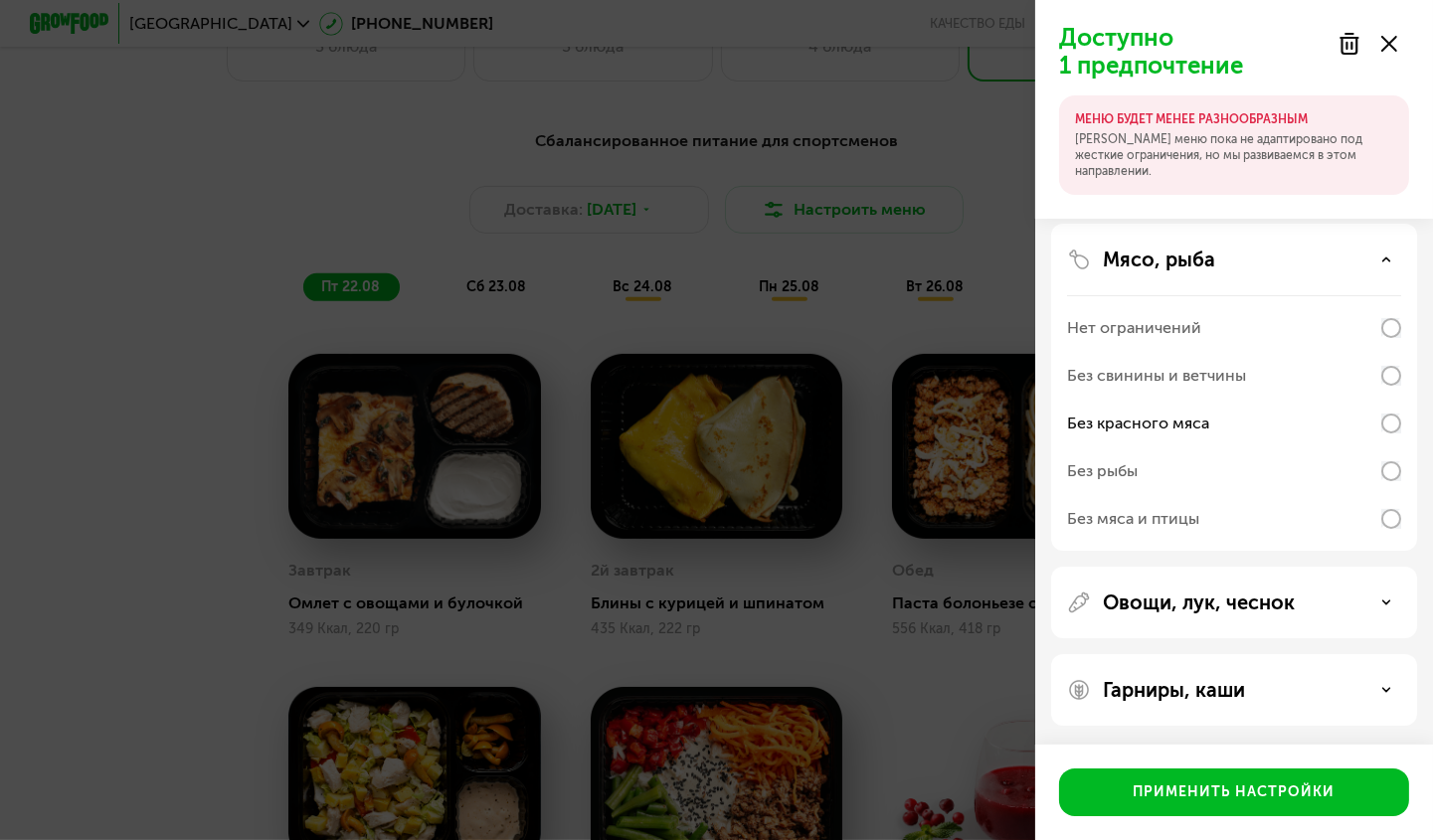
click at [1199, 732] on div "Аллергены Десерты, выпечка, сахар Без десертов Без выпечки Без сэндвичей и круа…" at bounding box center [1234, 283] width 398 height 917
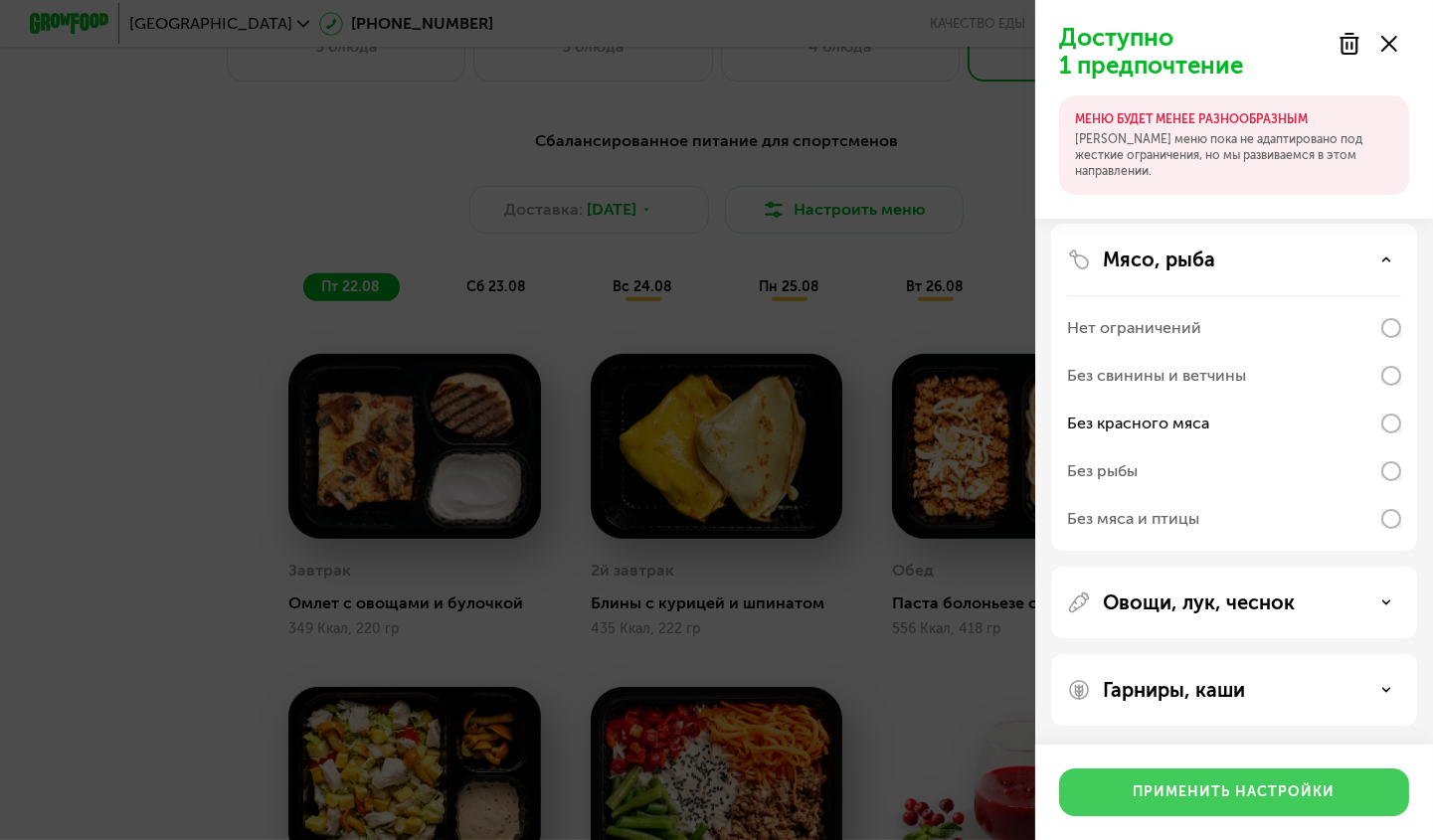
click at [1184, 786] on div "Применить настройки" at bounding box center [1235, 792] width 202 height 20
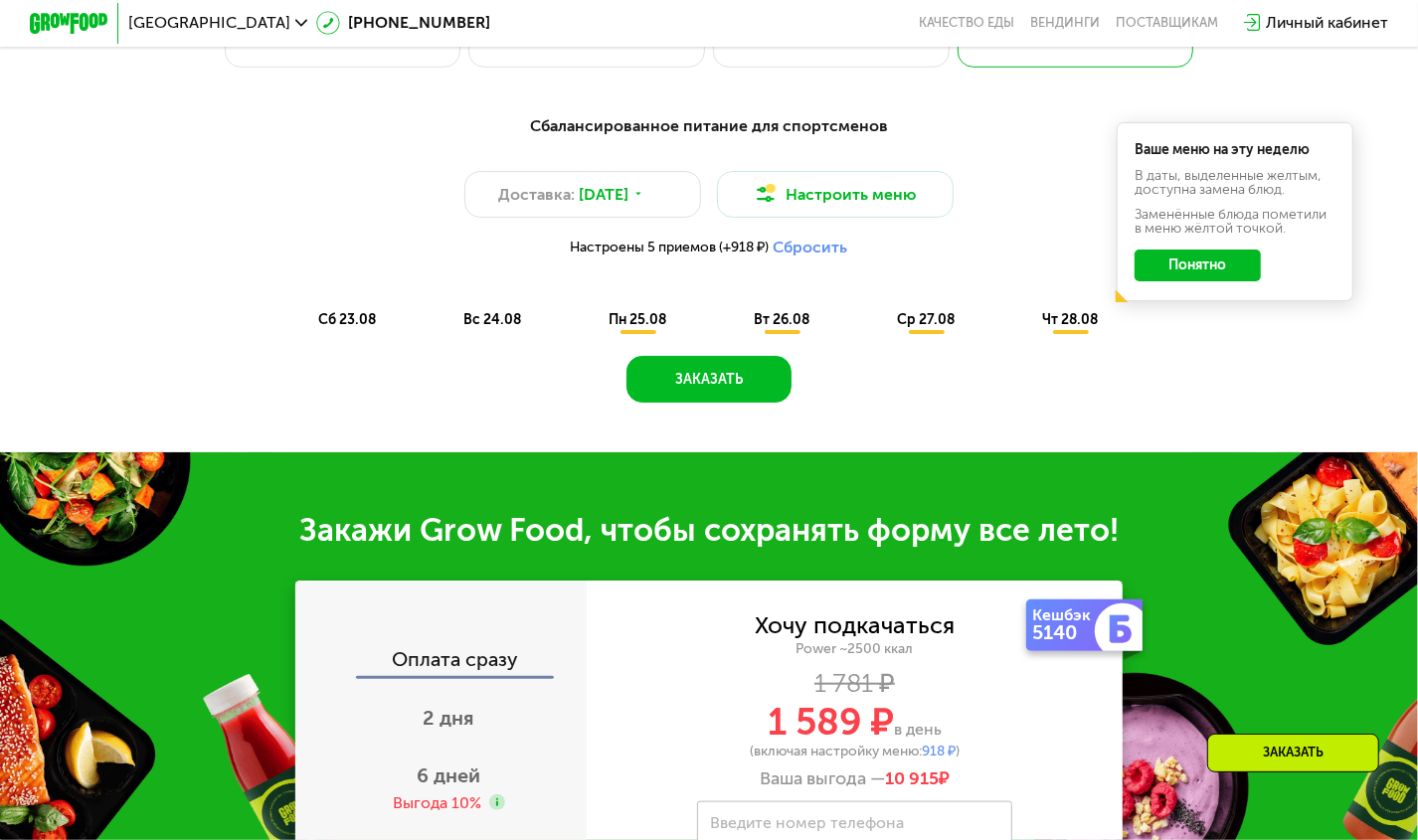
scroll to position [981, 0]
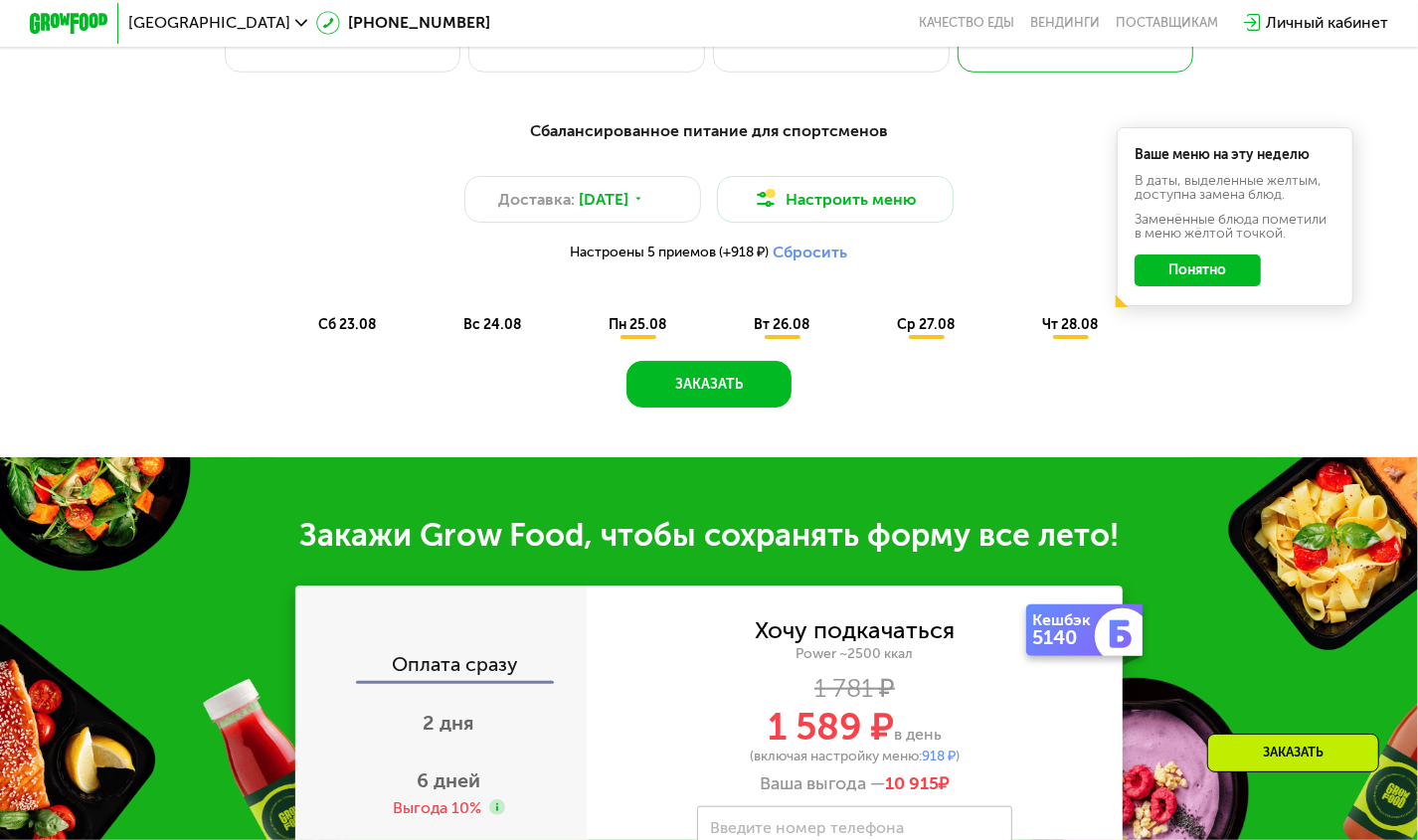
click at [624, 331] on span "пн 25.08" at bounding box center [638, 324] width 58 height 17
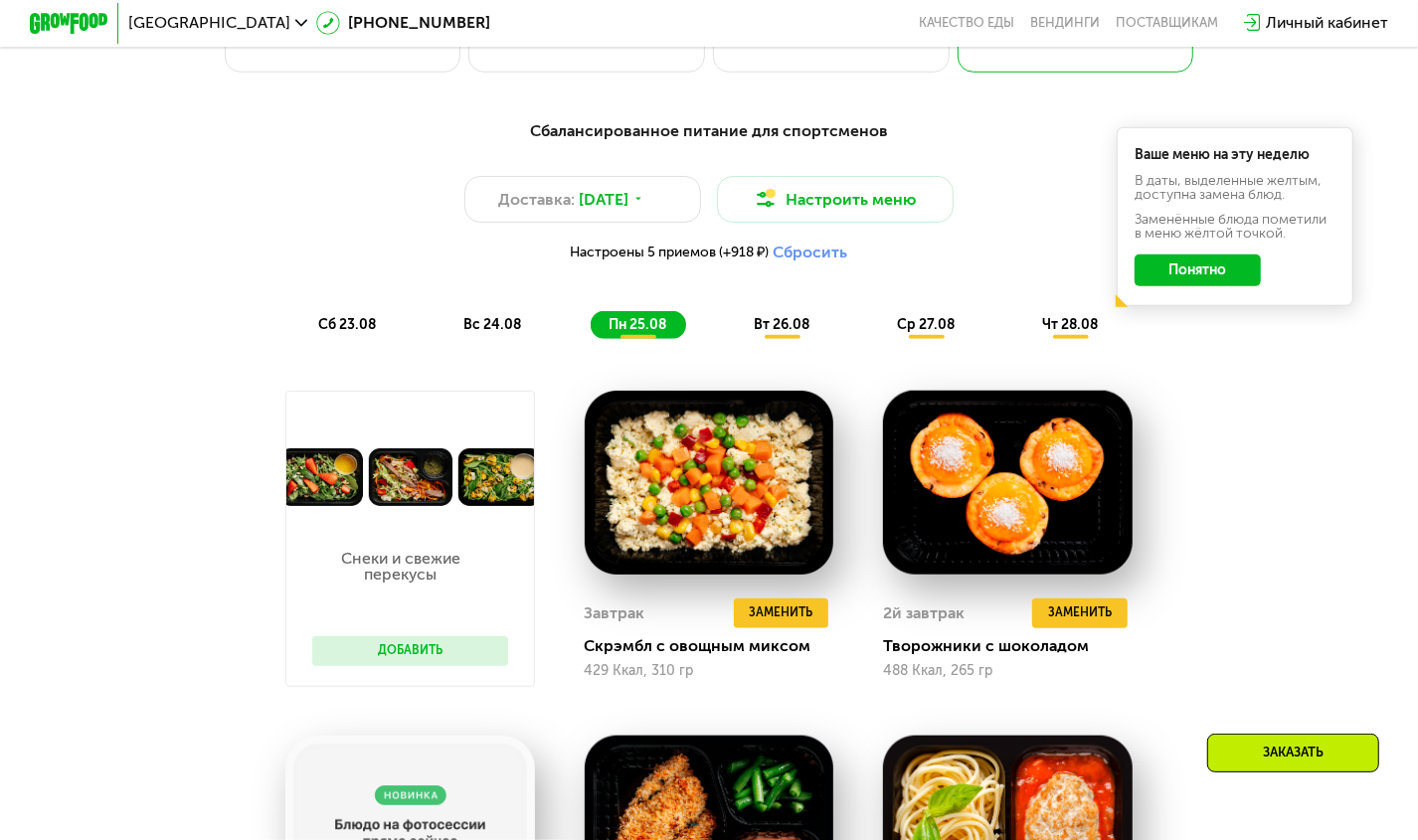
click at [774, 331] on span "вт 26.08" at bounding box center [781, 324] width 56 height 17
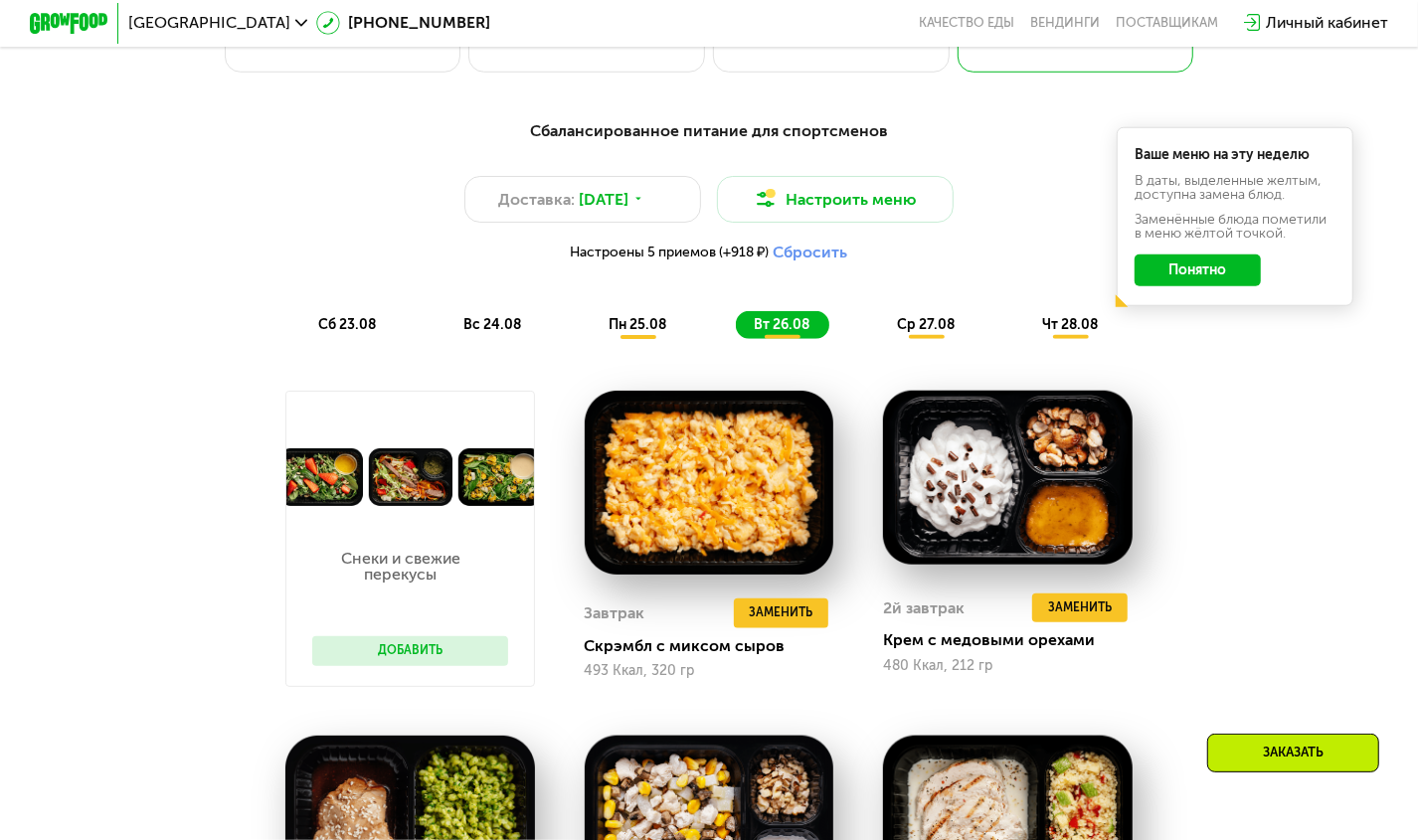
click at [330, 330] on span "сб 23.08" at bounding box center [347, 324] width 58 height 17
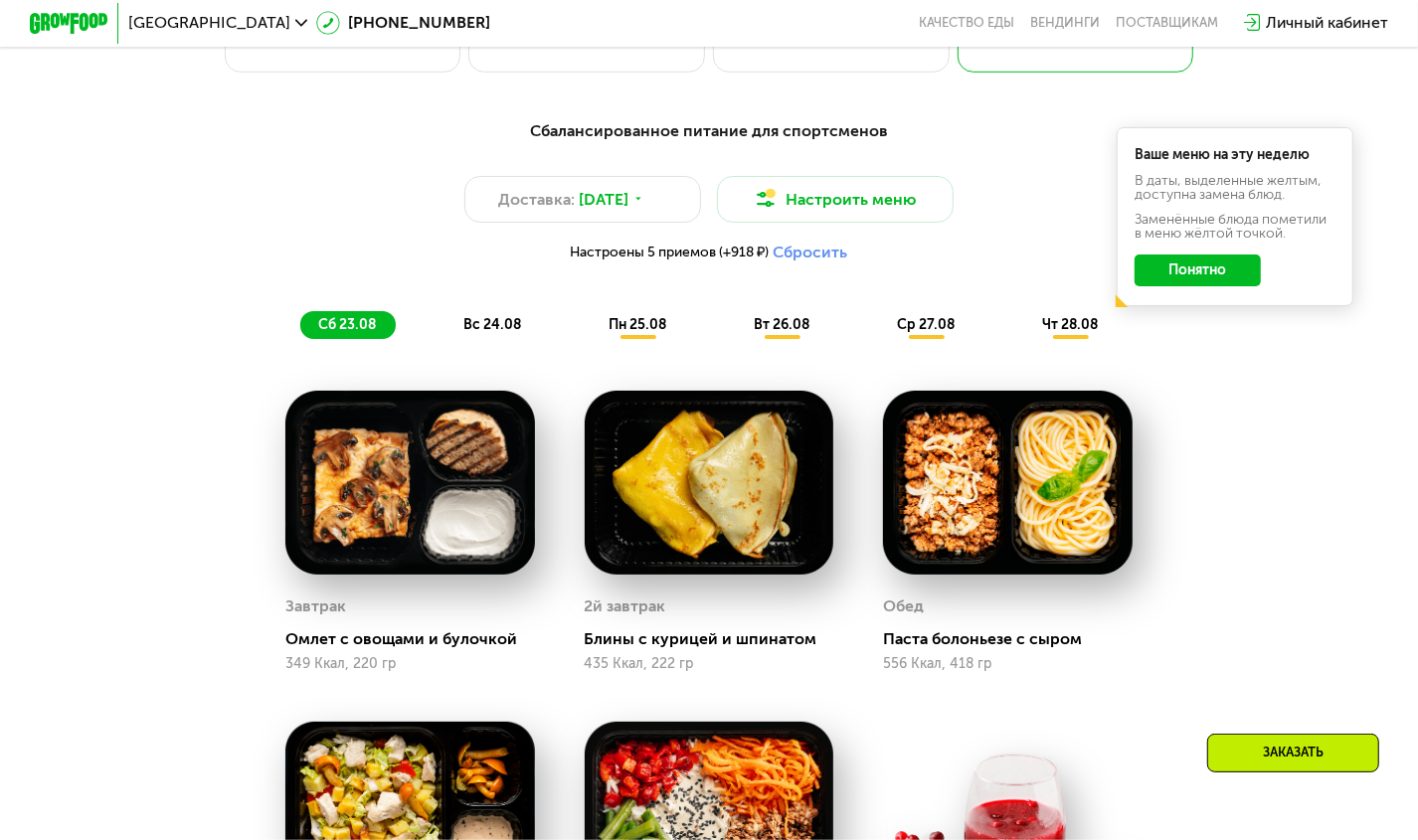
click at [483, 329] on span "вс 24.08" at bounding box center [492, 324] width 58 height 17
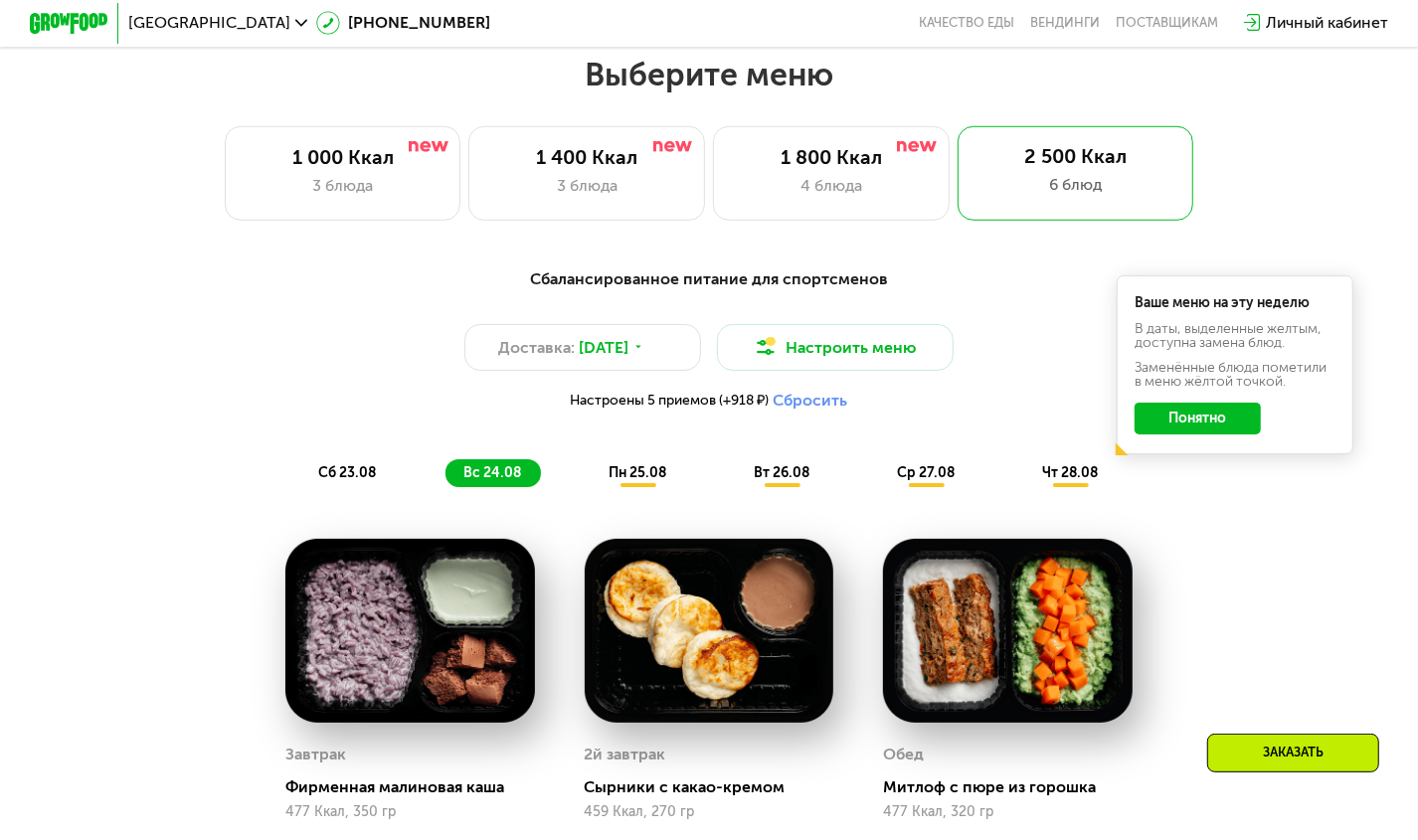
scroll to position [782, 0]
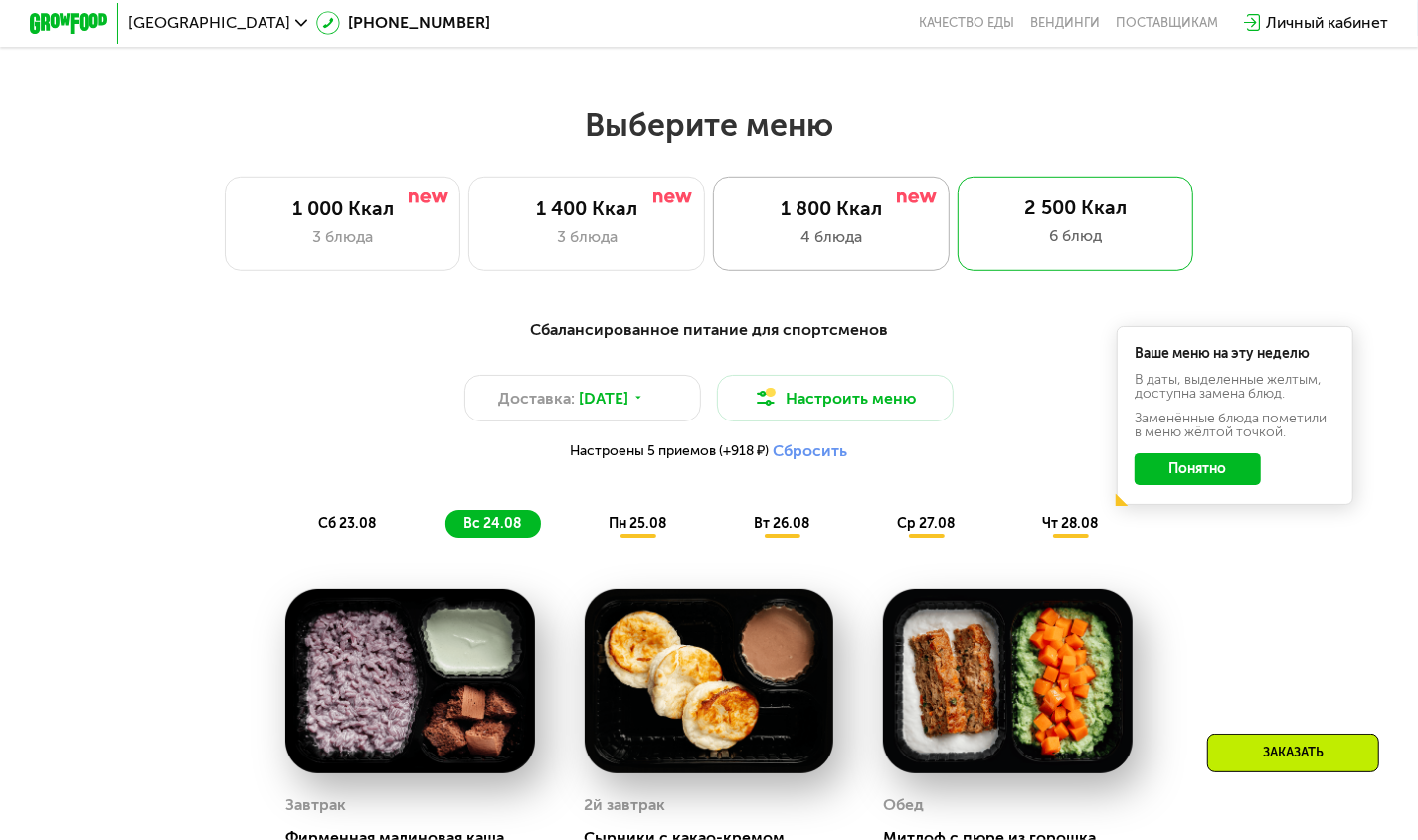
click at [808, 211] on div "1 800 Ккал" at bounding box center [832, 209] width 195 height 24
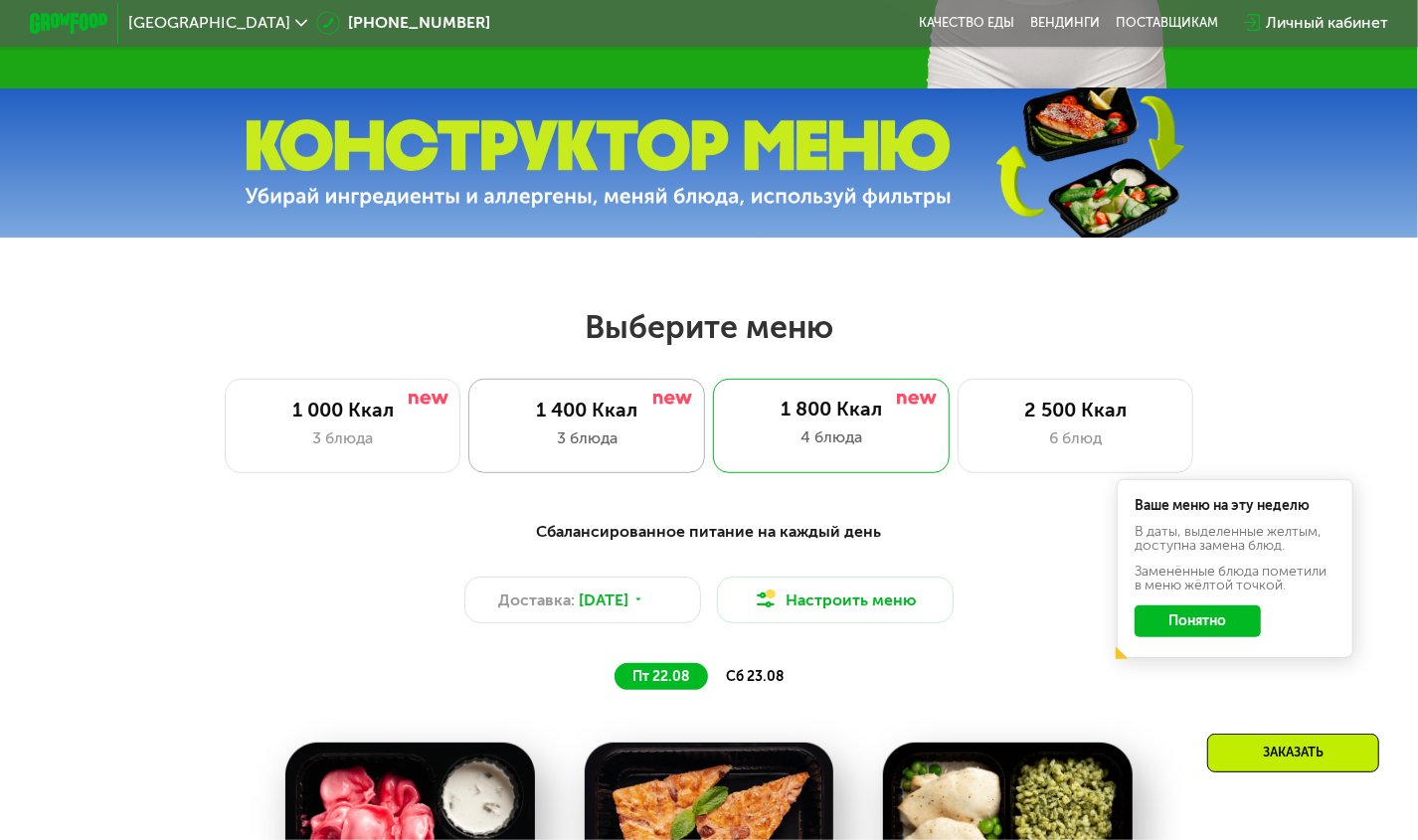
scroll to position [584, 0]
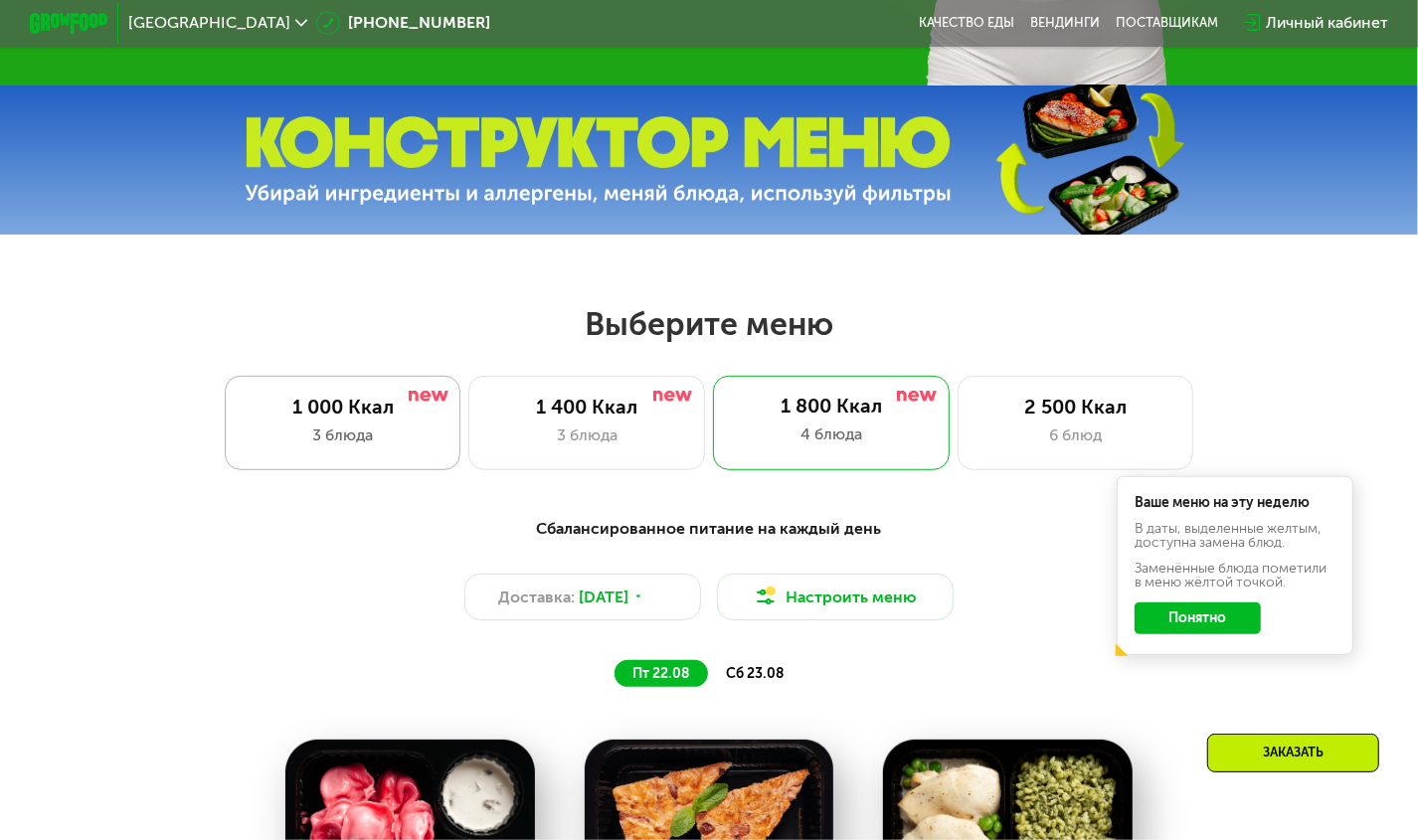
click at [468, 427] on div "1 000 Ккал 3 блюда" at bounding box center [587, 422] width 237 height 95
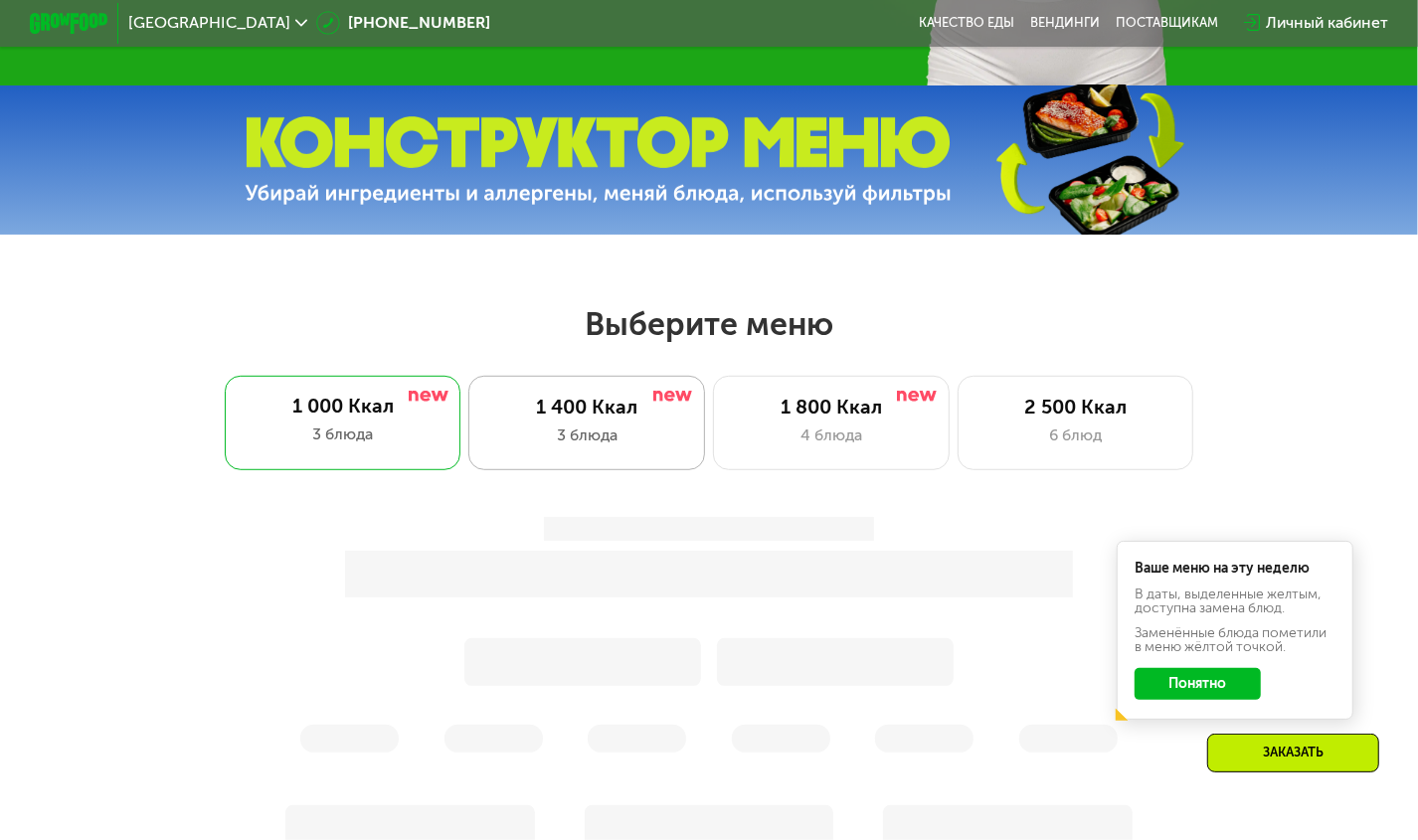
click at [549, 434] on div "3 блюда" at bounding box center [587, 435] width 195 height 24
click at [958, 427] on div "1 800 Ккал 4 блюда" at bounding box center [1076, 422] width 237 height 95
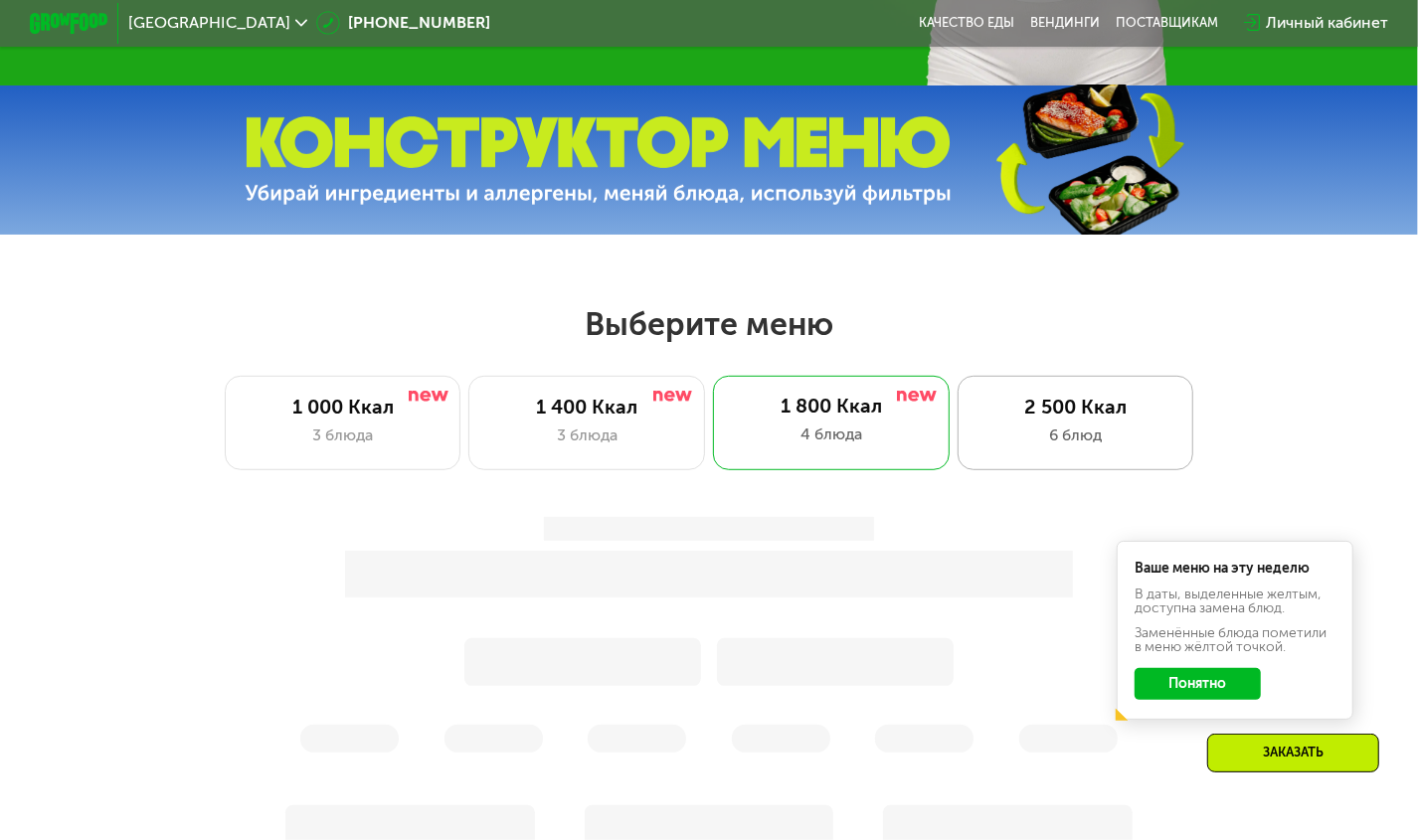
click at [1036, 429] on div "2 500 Ккал 6 блюд" at bounding box center [1076, 422] width 237 height 95
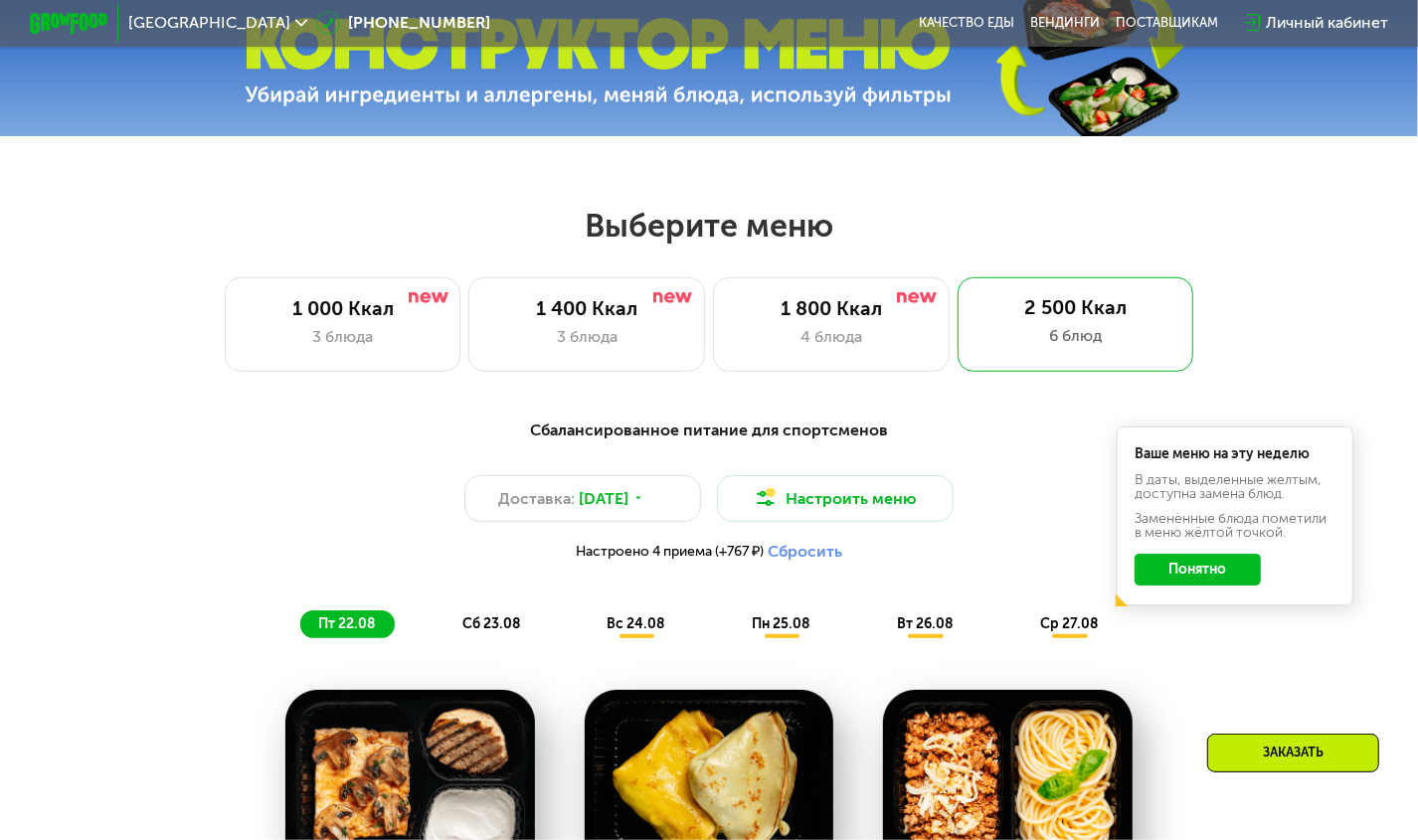
scroll to position [684, 0]
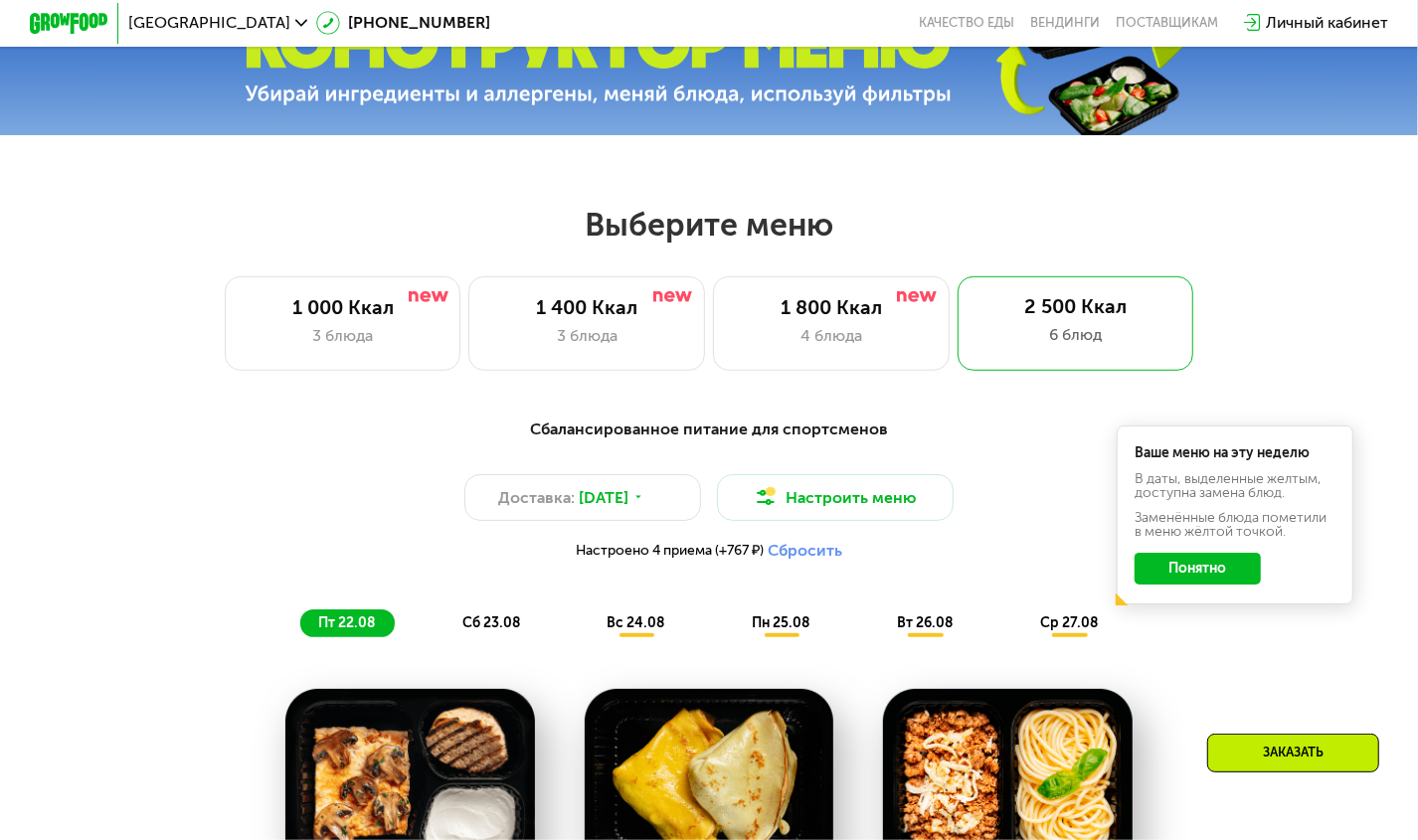
click at [212, 17] on span "[GEOGRAPHIC_DATA]" at bounding box center [209, 23] width 162 height 16
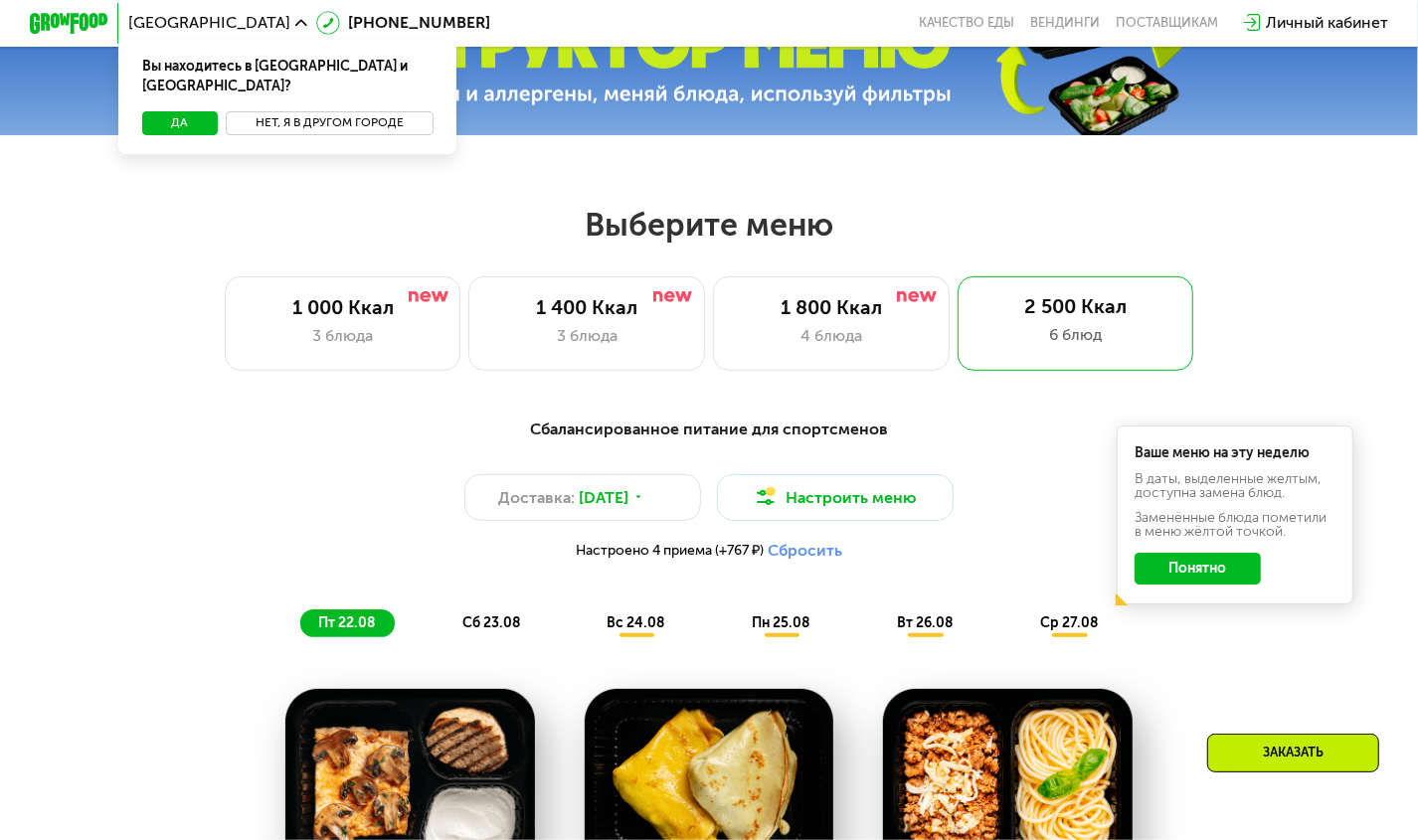
click at [295, 112] on button "Нет, я в другом городе" at bounding box center [330, 124] width 208 height 24
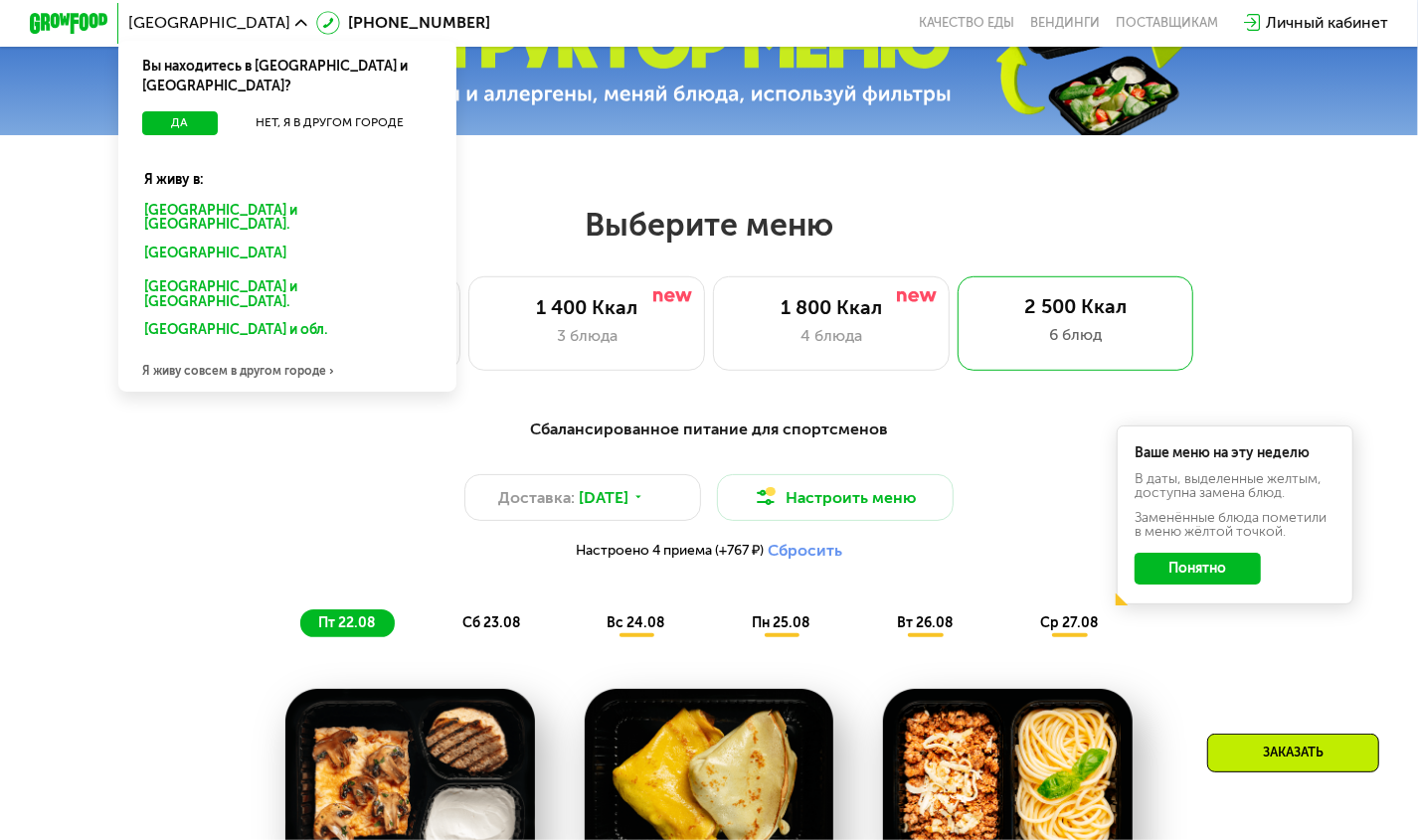
click at [212, 241] on div "[GEOGRAPHIC_DATA] и [GEOGRAPHIC_DATA]." at bounding box center [284, 257] width 307 height 32
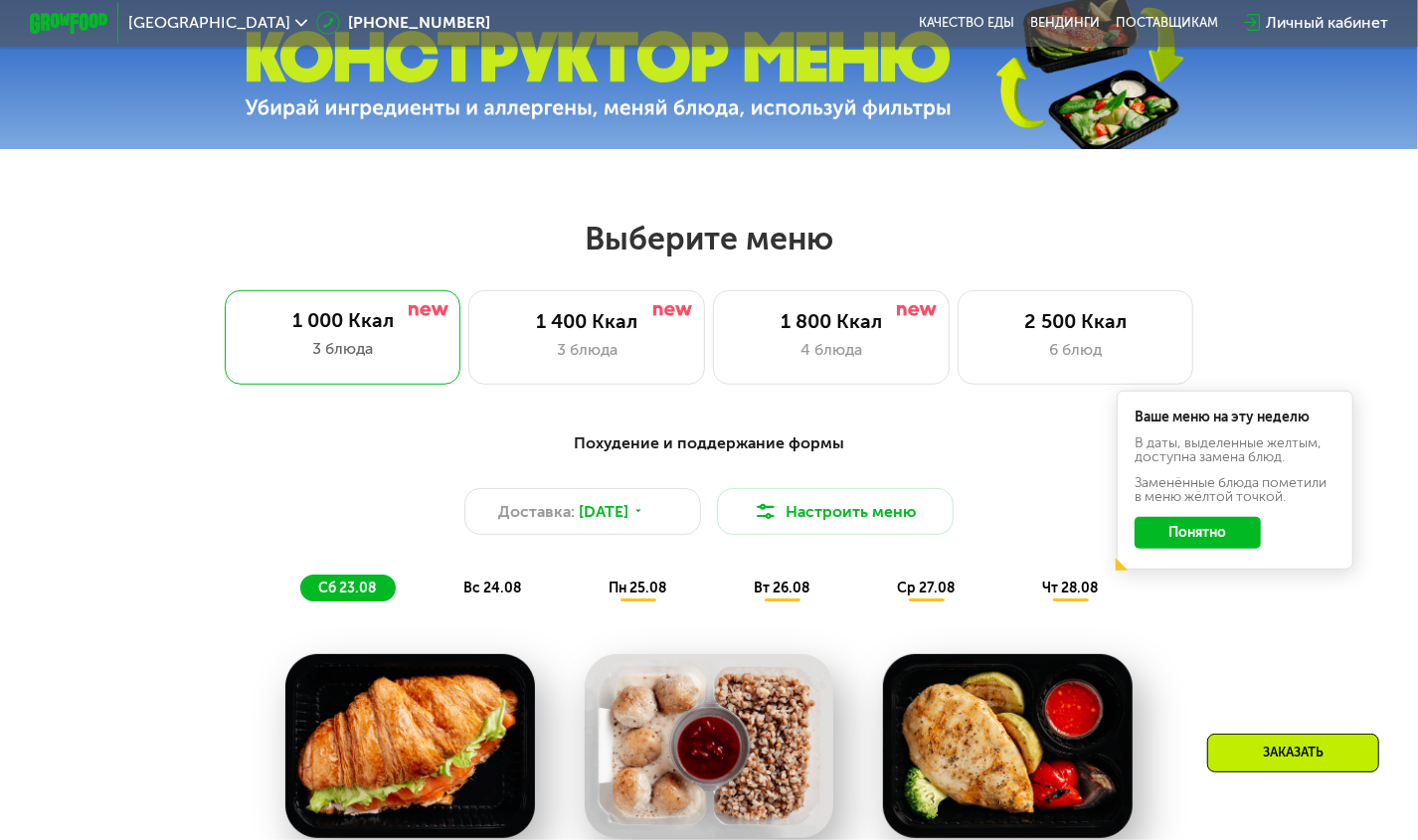
scroll to position [697, 0]
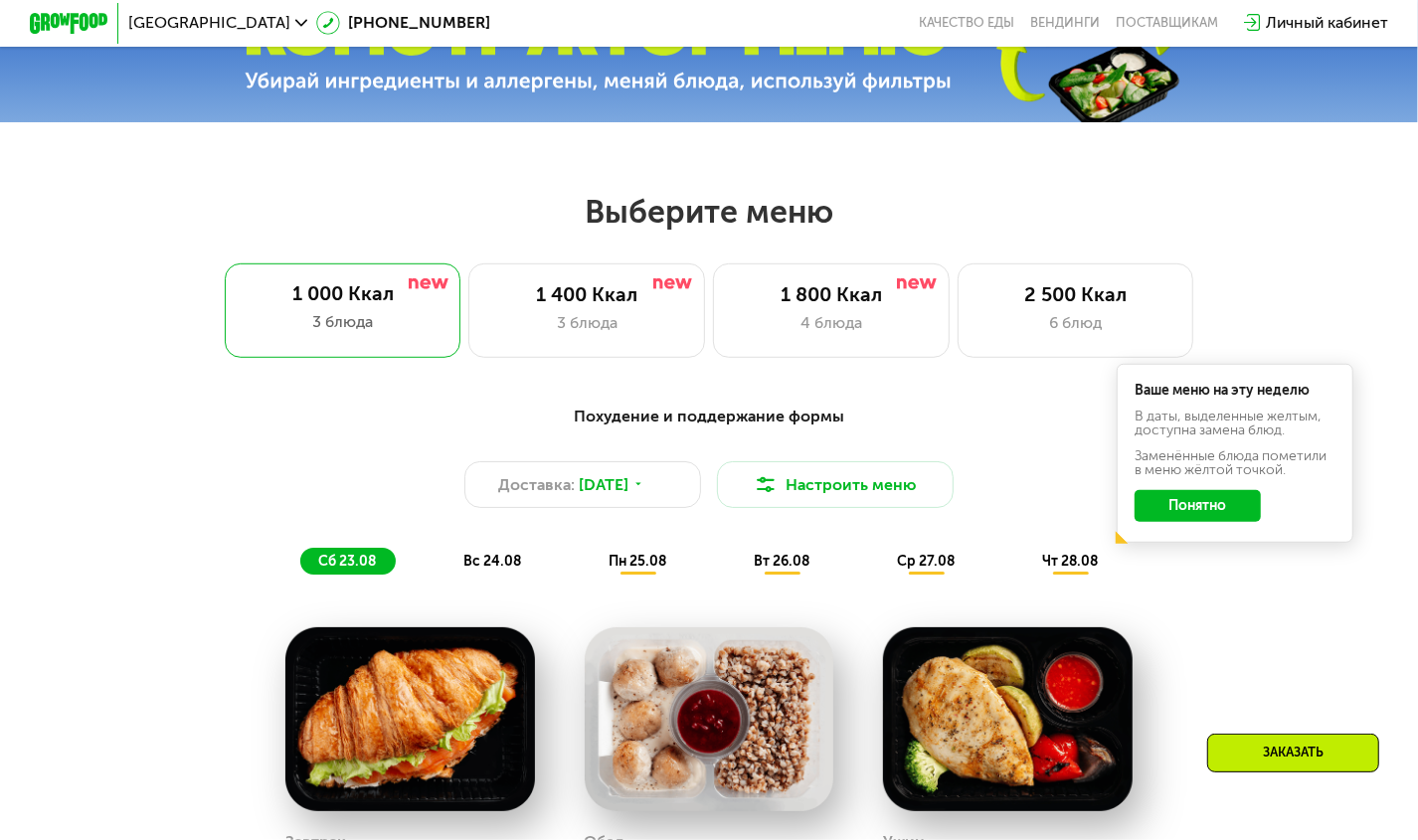
click at [313, 446] on div "Похудение и поддержание формы Доставка: 22 авг, пт Настроить меню сб 23.08 вс 2…" at bounding box center [709, 489] width 1167 height 170
click at [792, 335] on div "4 блюда" at bounding box center [832, 323] width 195 height 24
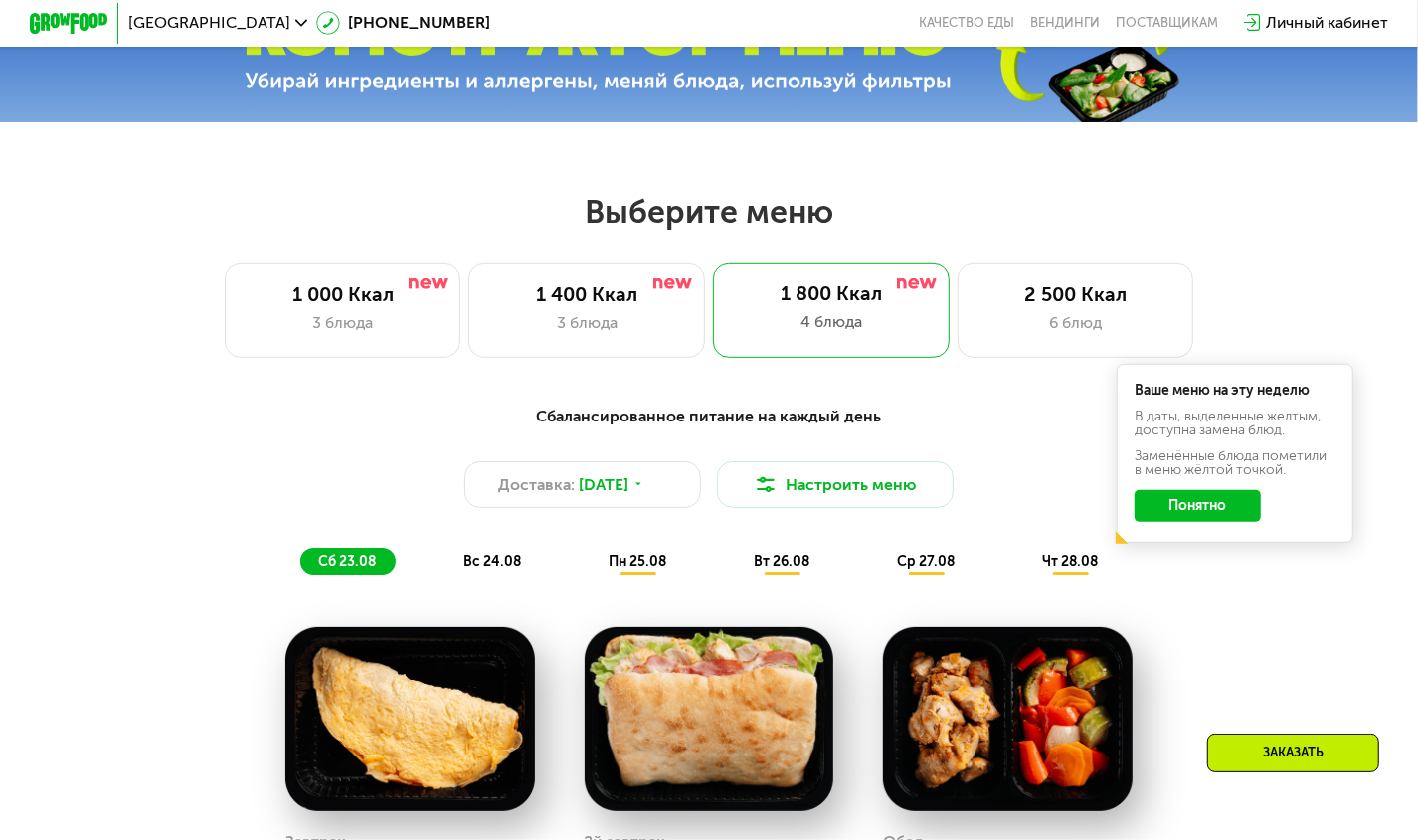
click at [503, 570] on span "вс 24.08" at bounding box center [492, 561] width 58 height 17
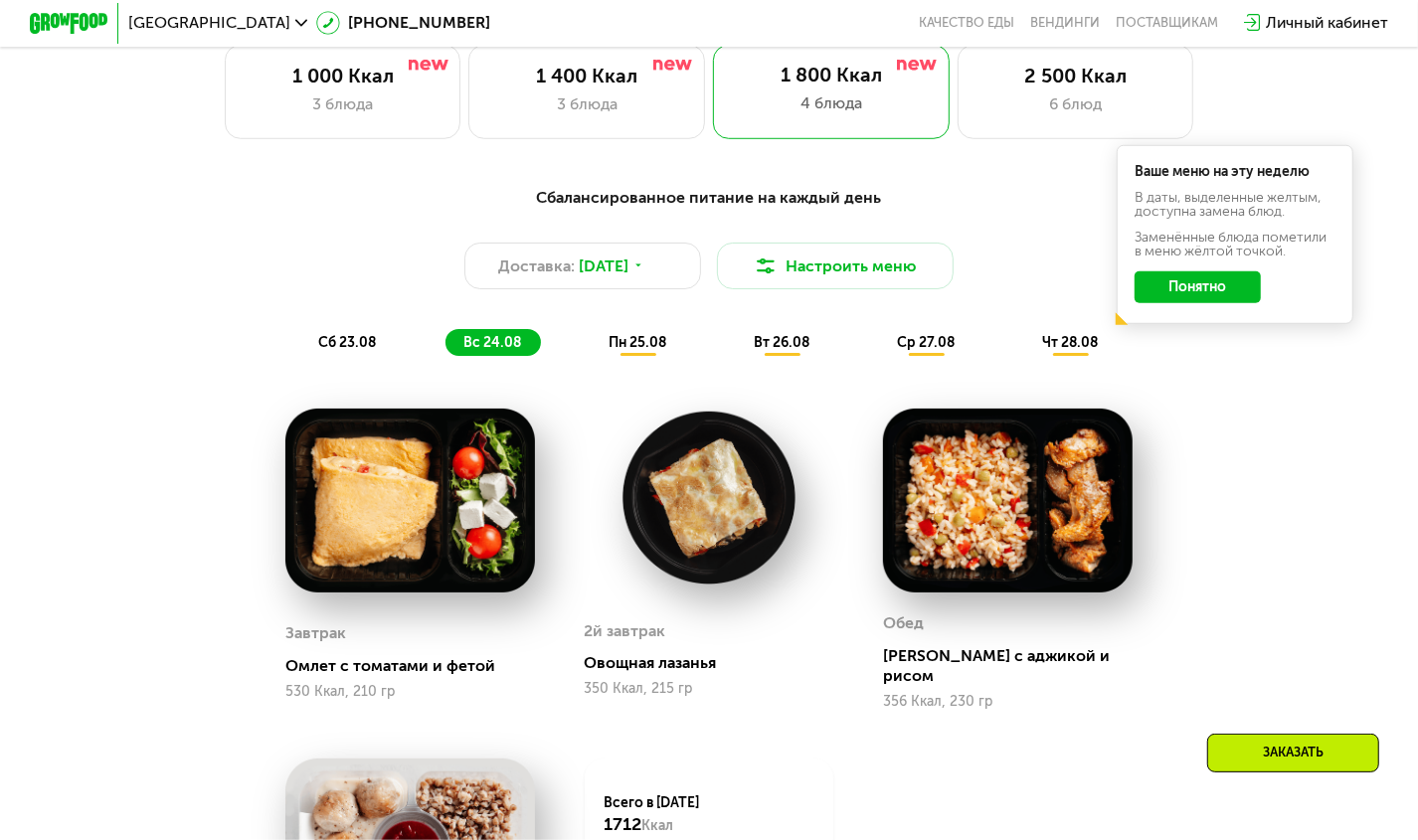
scroll to position [909, 0]
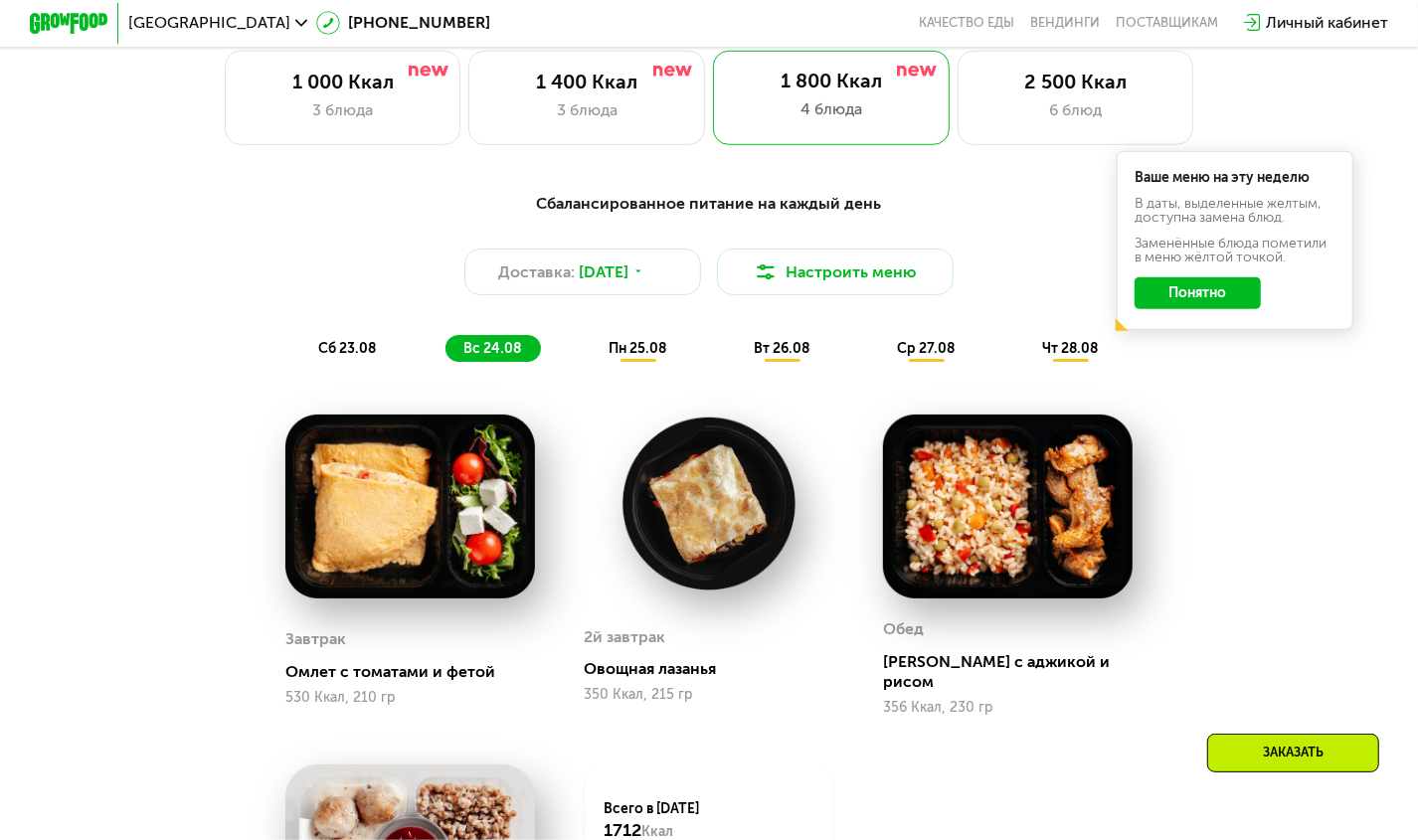
click at [1187, 306] on button "Понятно" at bounding box center [1198, 293] width 127 height 32
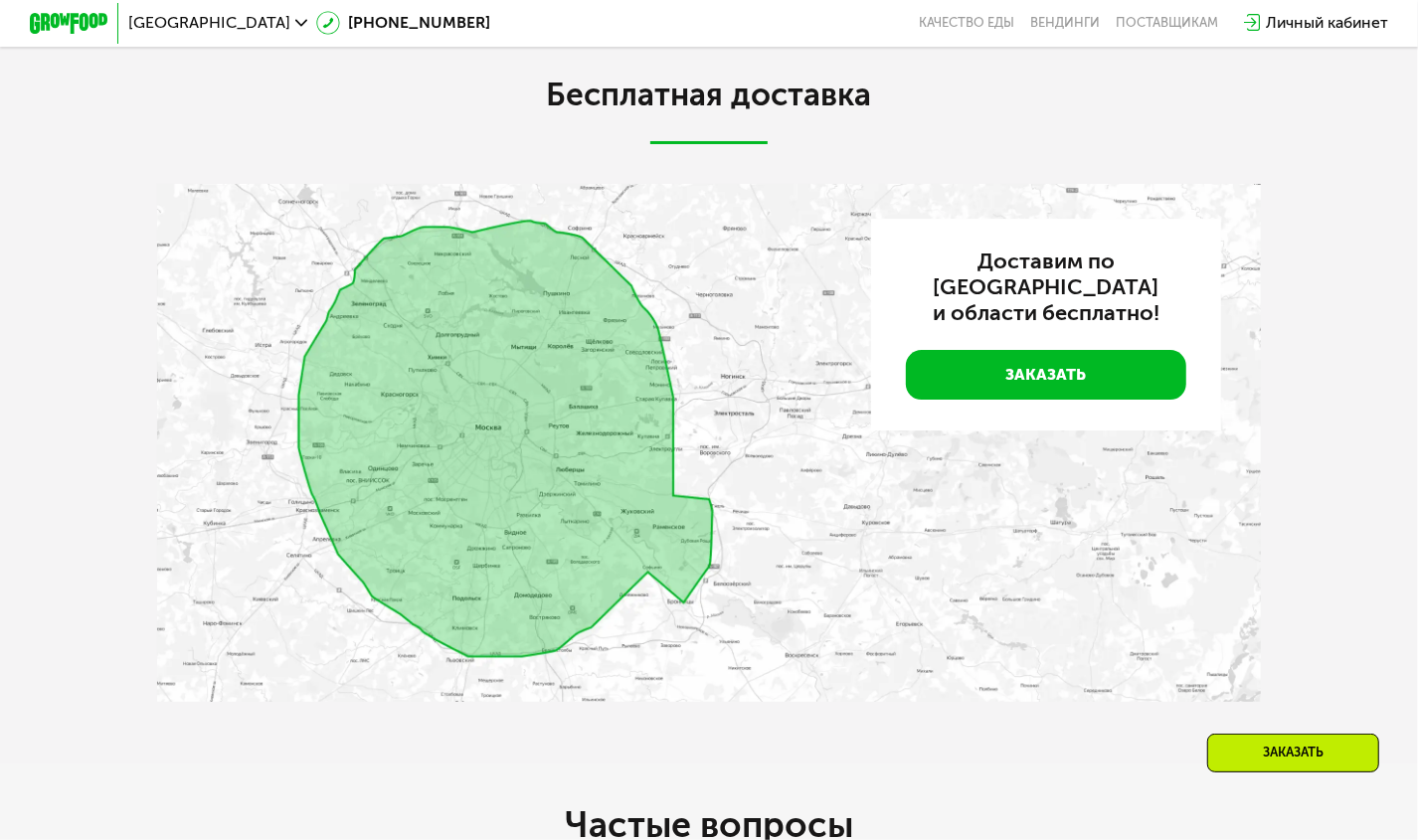
scroll to position [4290, 0]
